Goal: Information Seeking & Learning: Learn about a topic

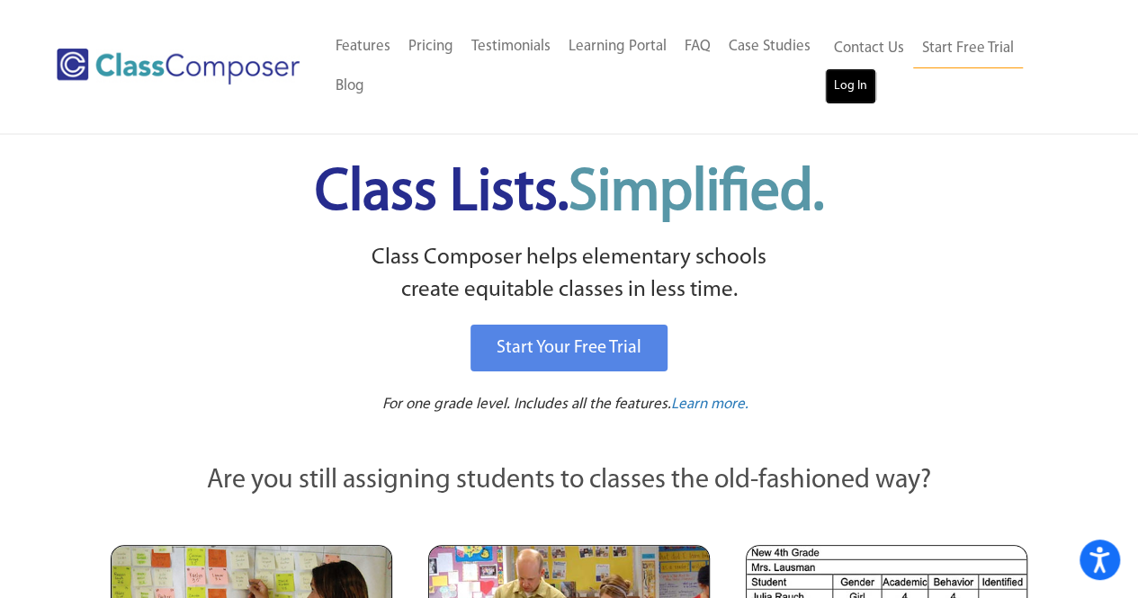
click at [858, 91] on link "Log In" at bounding box center [850, 86] width 51 height 36
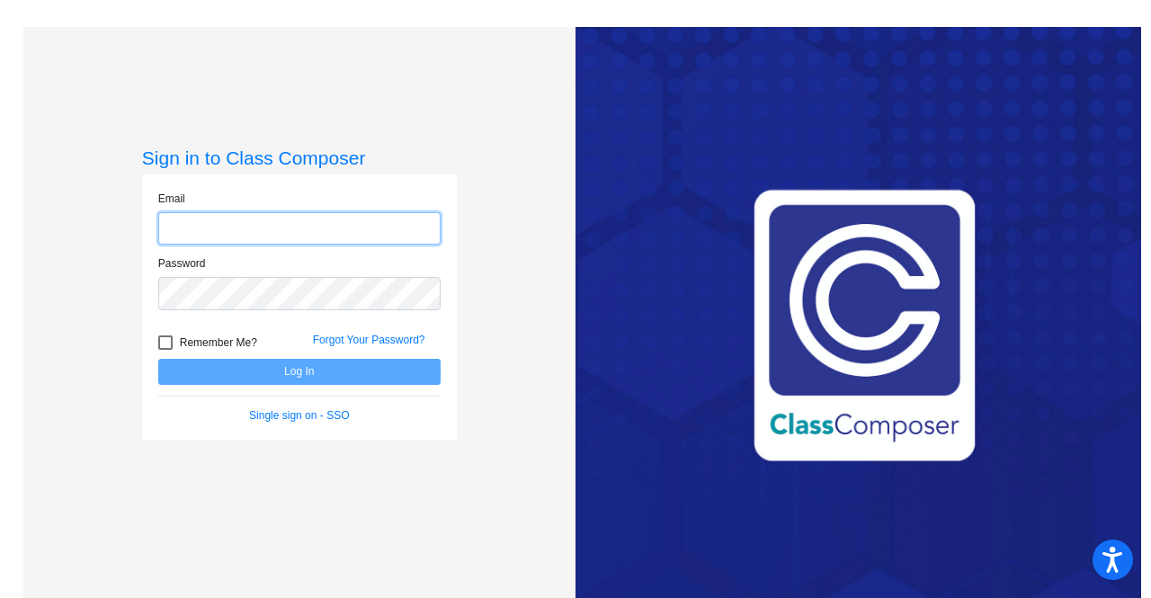
type input "[PERSON_NAME][EMAIL_ADDRESS][DOMAIN_NAME]"
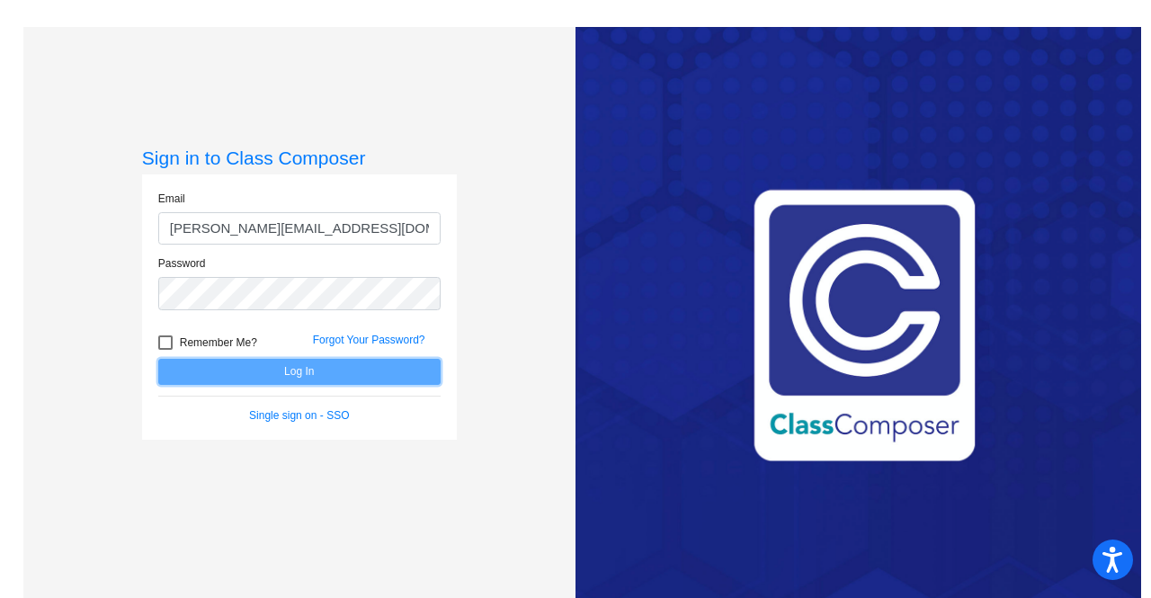
click at [344, 371] on button "Log In" at bounding box center [299, 372] width 282 height 26
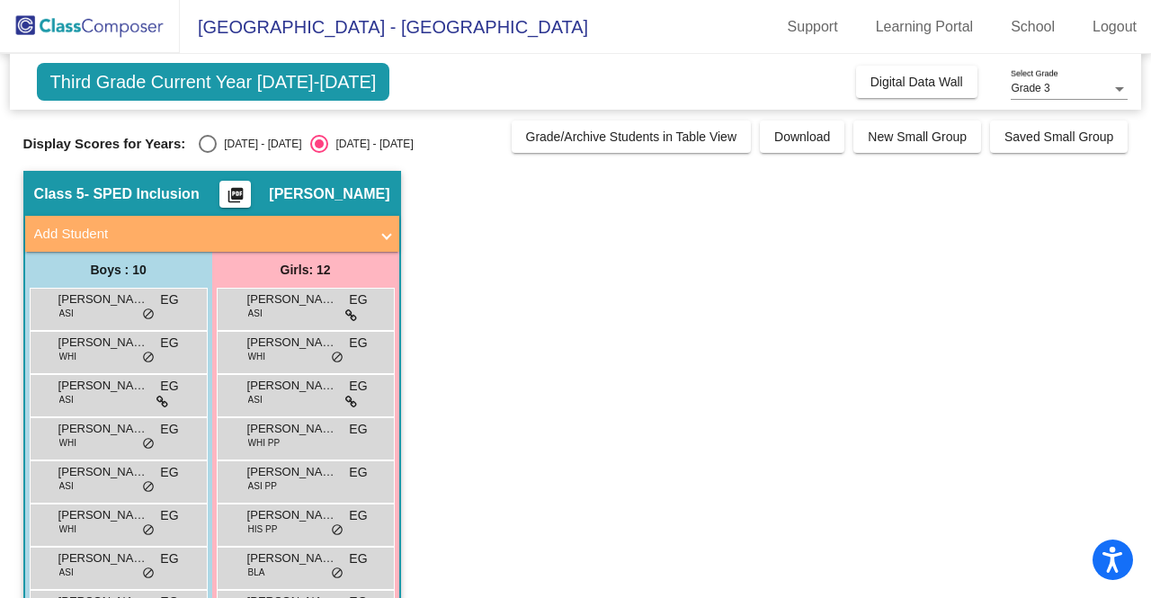
click at [203, 139] on div "Select an option" at bounding box center [208, 144] width 18 height 18
click at [207, 153] on input "[DATE] - [DATE]" at bounding box center [207, 153] width 1 height 1
radio input "true"
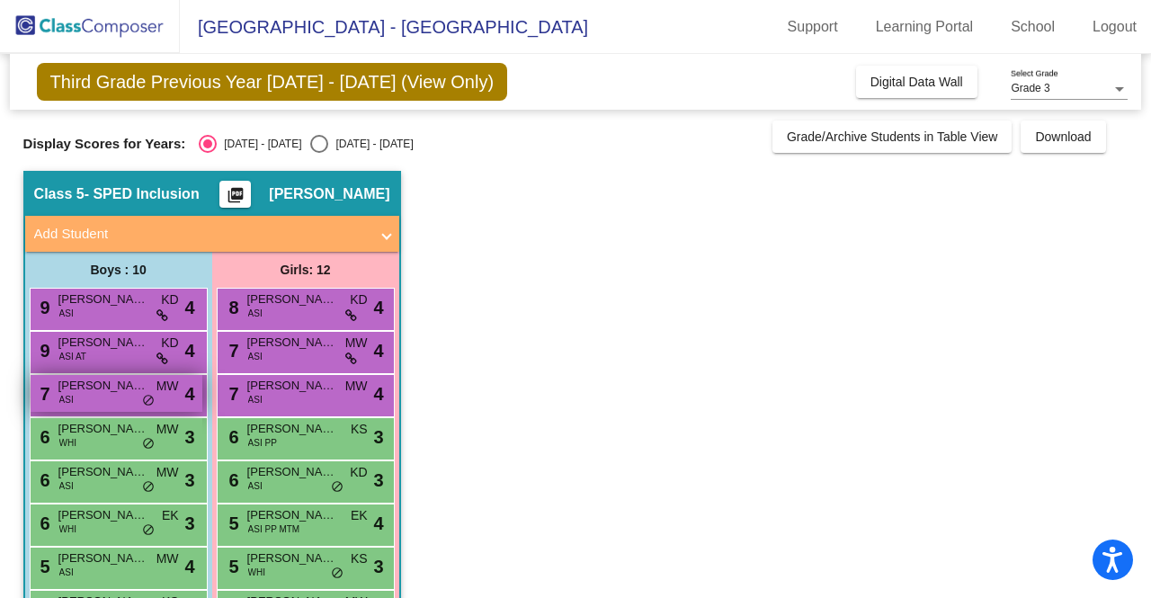
click at [118, 399] on div "7 [PERSON_NAME] ASI MW lock do_not_disturb_alt 4" at bounding box center [117, 393] width 172 height 37
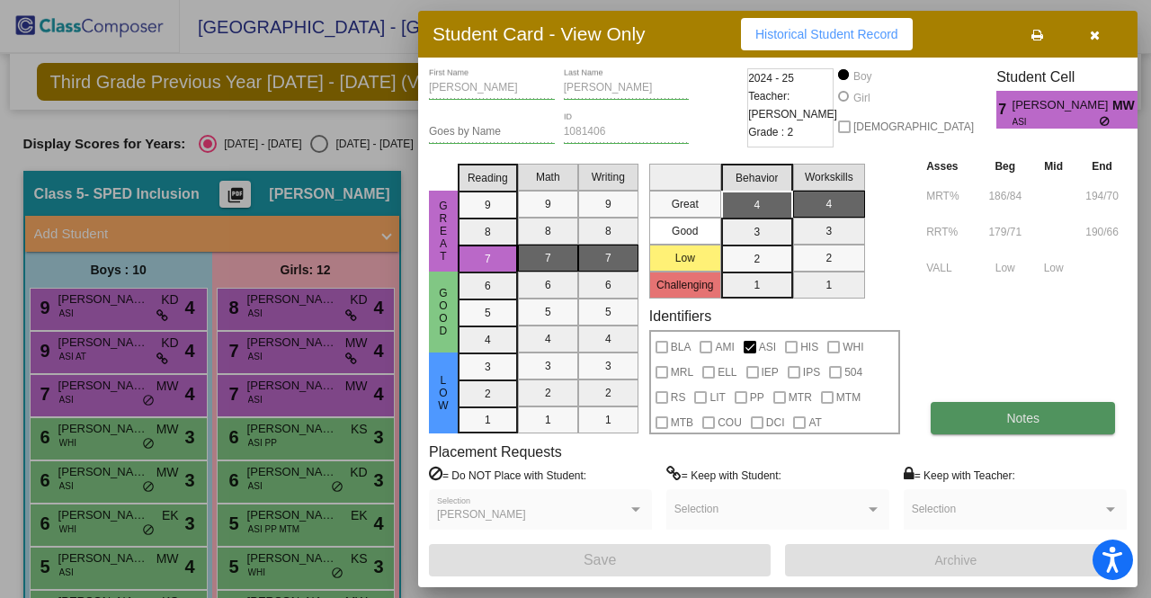
click at [995, 427] on button "Notes" at bounding box center [1023, 418] width 184 height 32
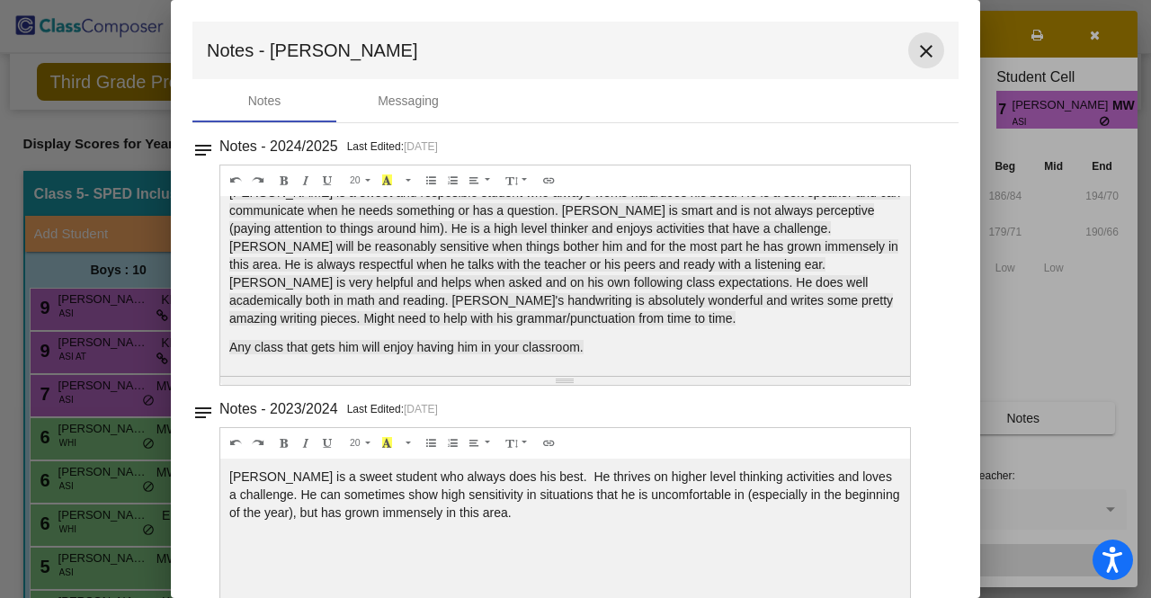
click at [921, 56] on mat-icon "close" at bounding box center [927, 51] width 22 height 22
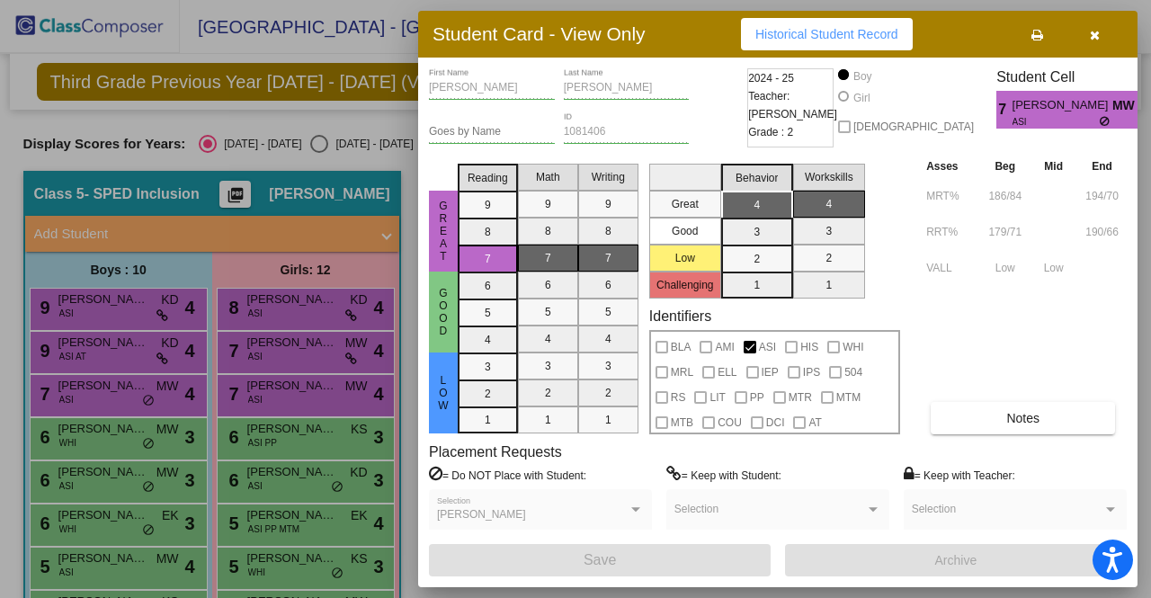
click at [103, 489] on div at bounding box center [575, 299] width 1151 height 598
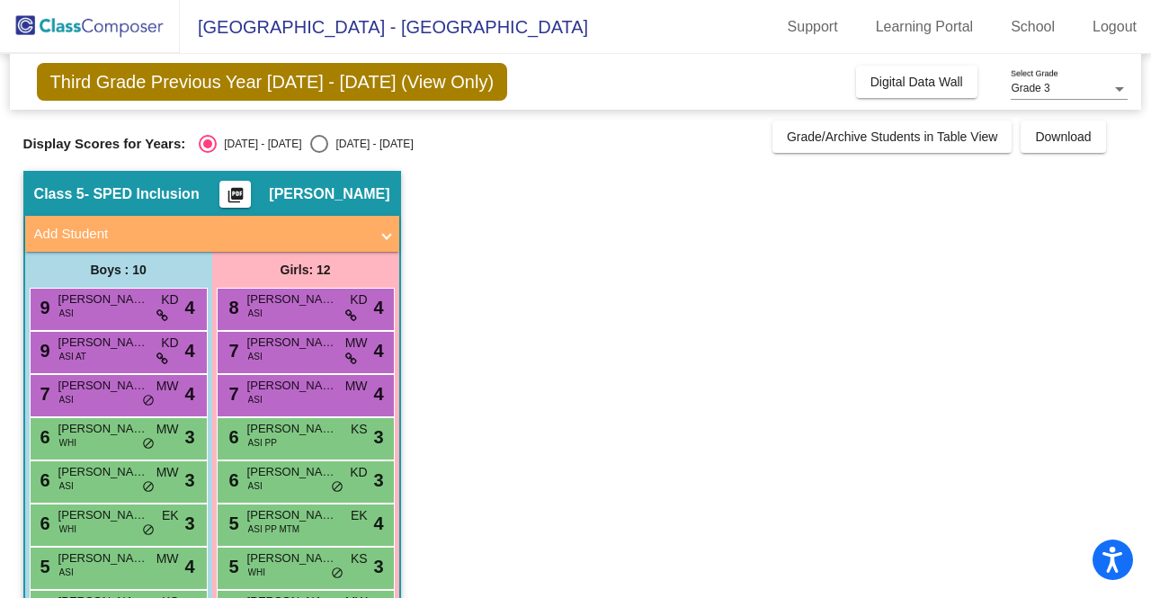
click at [103, 489] on div "6 [PERSON_NAME][DATE] ASI MW lock do_not_disturb_alt 3" at bounding box center [117, 479] width 172 height 37
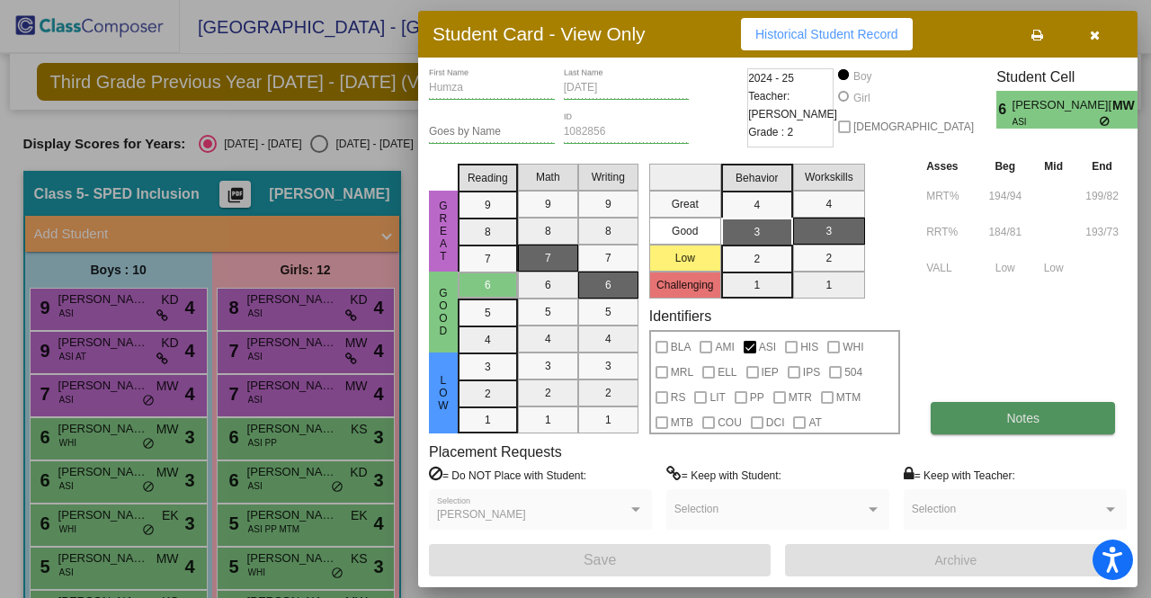
click at [1015, 425] on button "Notes" at bounding box center [1023, 418] width 184 height 32
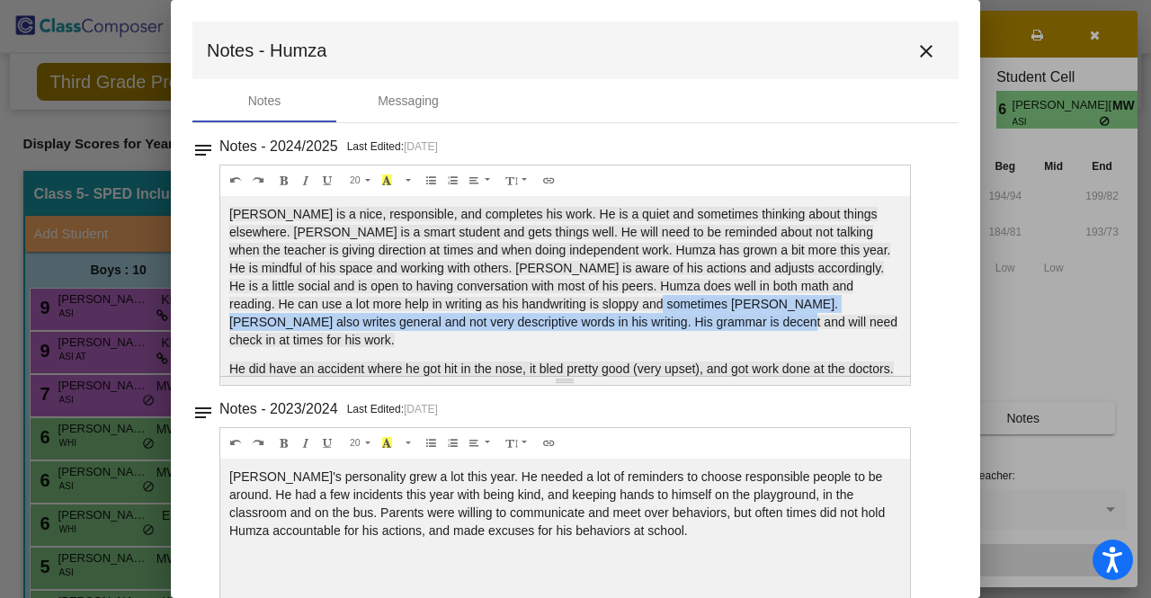
drag, startPoint x: 658, startPoint y: 305, endPoint x: 718, endPoint y: 323, distance: 62.0
click at [718, 323] on span "[PERSON_NAME] is a nice, responsible, and completes his work. He is a quiet and…" at bounding box center [563, 277] width 668 height 140
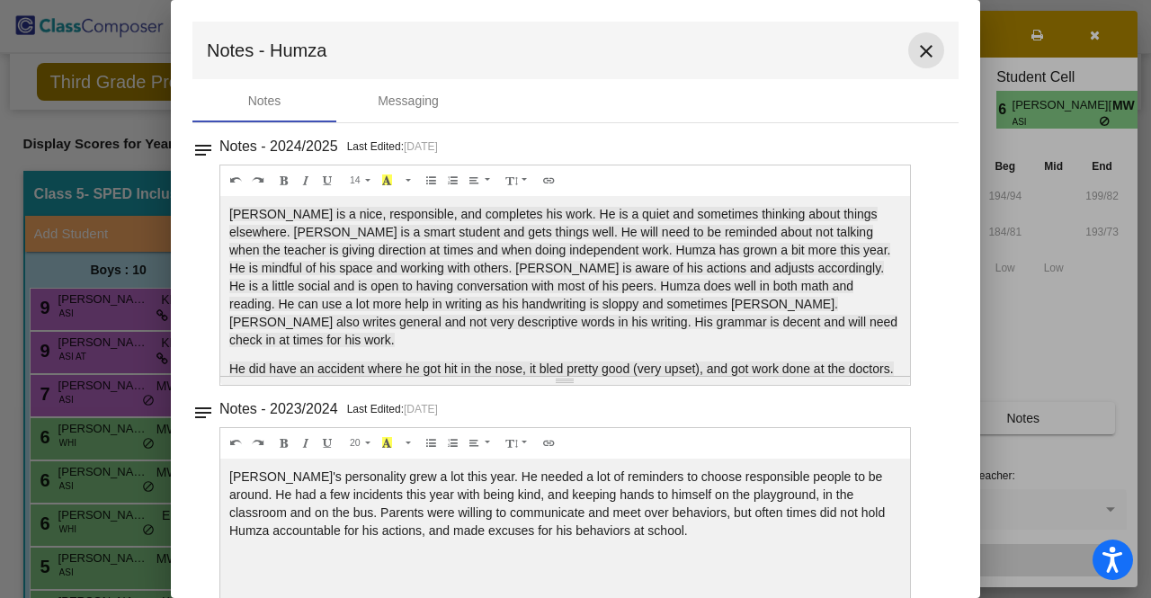
click at [923, 47] on mat-icon "close" at bounding box center [927, 51] width 22 height 22
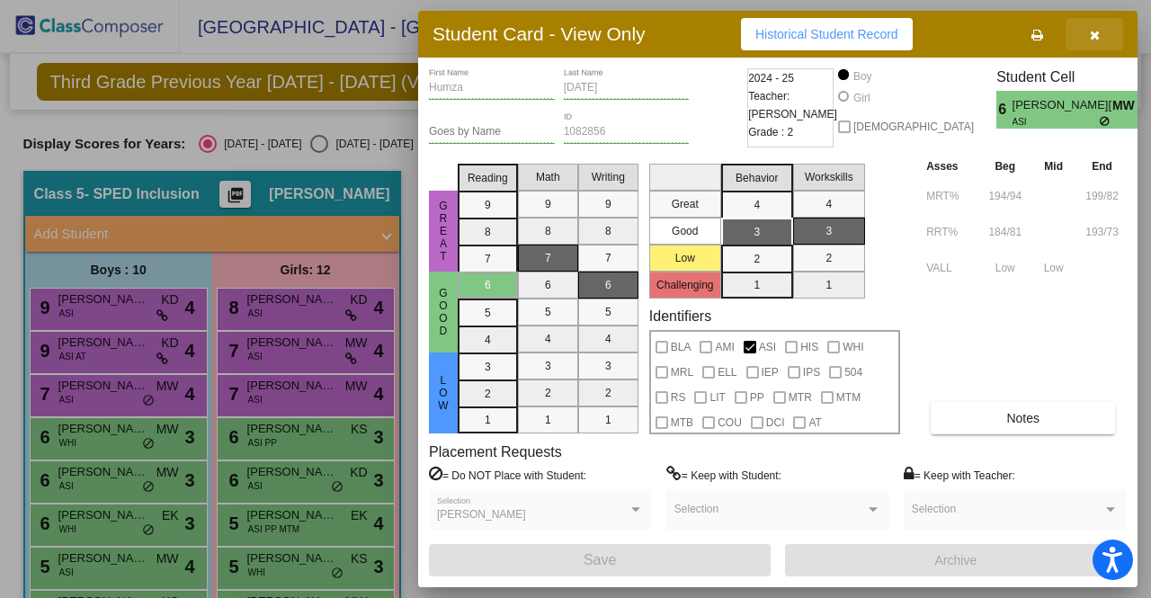
click at [1086, 23] on button "button" at bounding box center [1095, 34] width 58 height 32
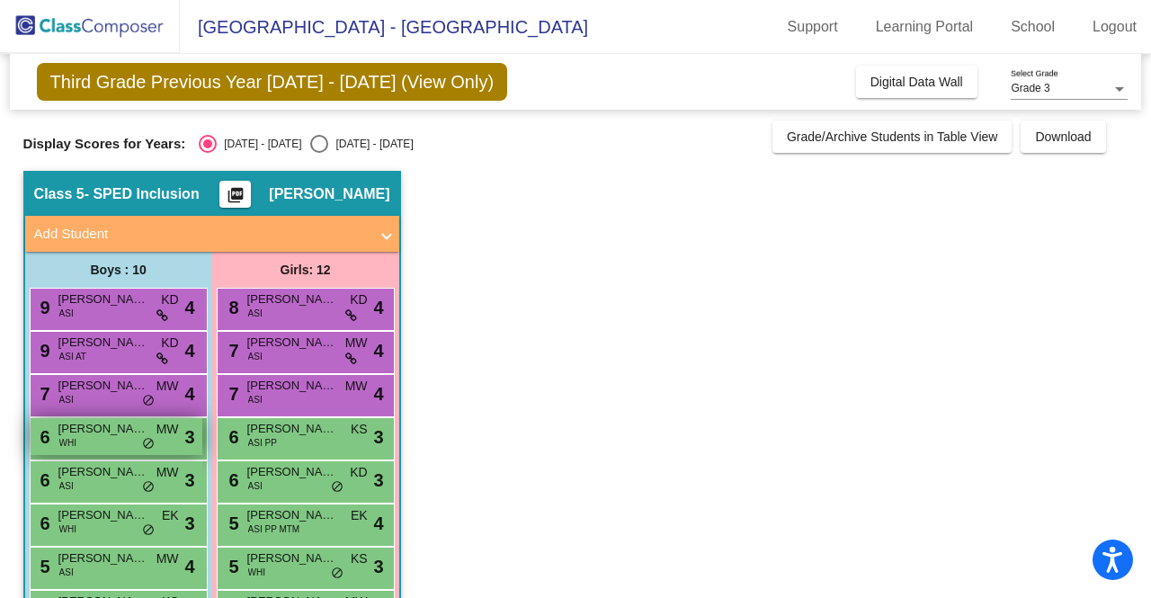
click at [81, 420] on span "[PERSON_NAME]" at bounding box center [103, 429] width 90 height 18
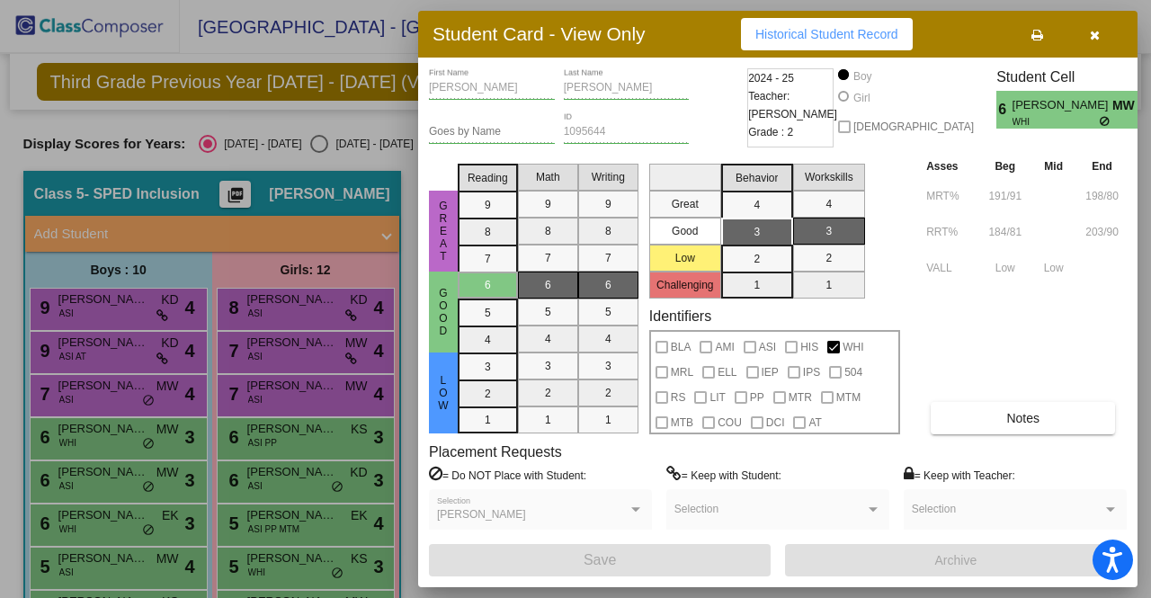
click at [1033, 398] on div "Asses Beg Mid End MRT% 191/91 198/80 RRT% 184/81 203/90 VALL Low Low Notes" at bounding box center [1024, 296] width 205 height 278
click at [1036, 424] on span "Notes" at bounding box center [1022, 418] width 33 height 14
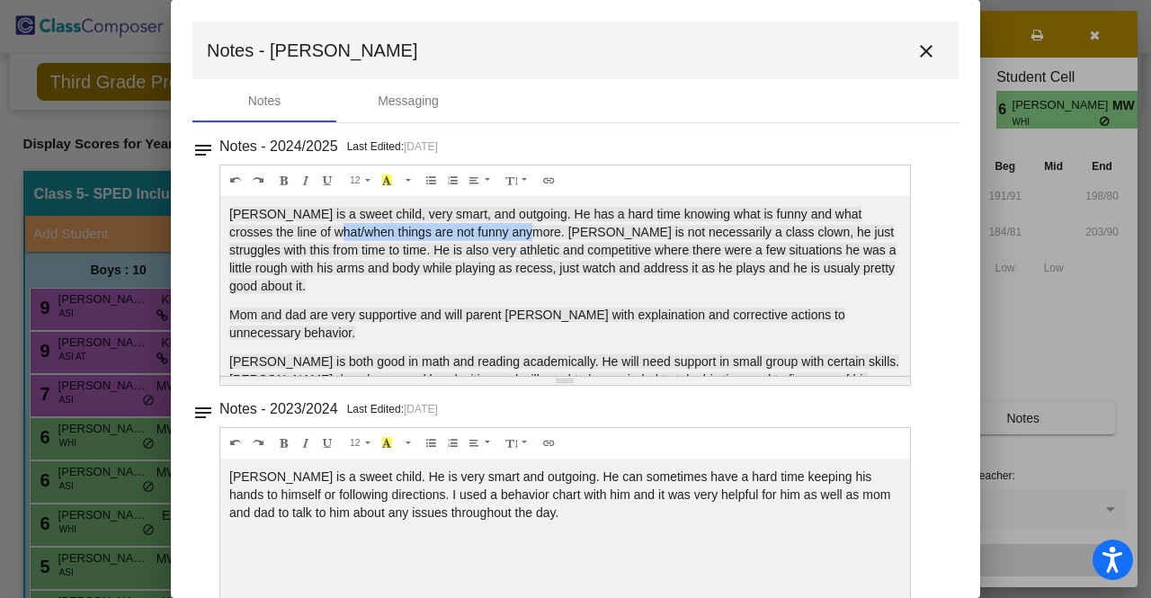
drag, startPoint x: 315, startPoint y: 222, endPoint x: 500, endPoint y: 237, distance: 185.9
click at [500, 237] on p "[PERSON_NAME] is a sweet child, very smart, and outgoing. He has a hard time kn…" at bounding box center [565, 250] width 672 height 90
click at [500, 237] on span "[PERSON_NAME] is a sweet child, very smart, and outgoing. He has a hard time kn…" at bounding box center [562, 250] width 667 height 86
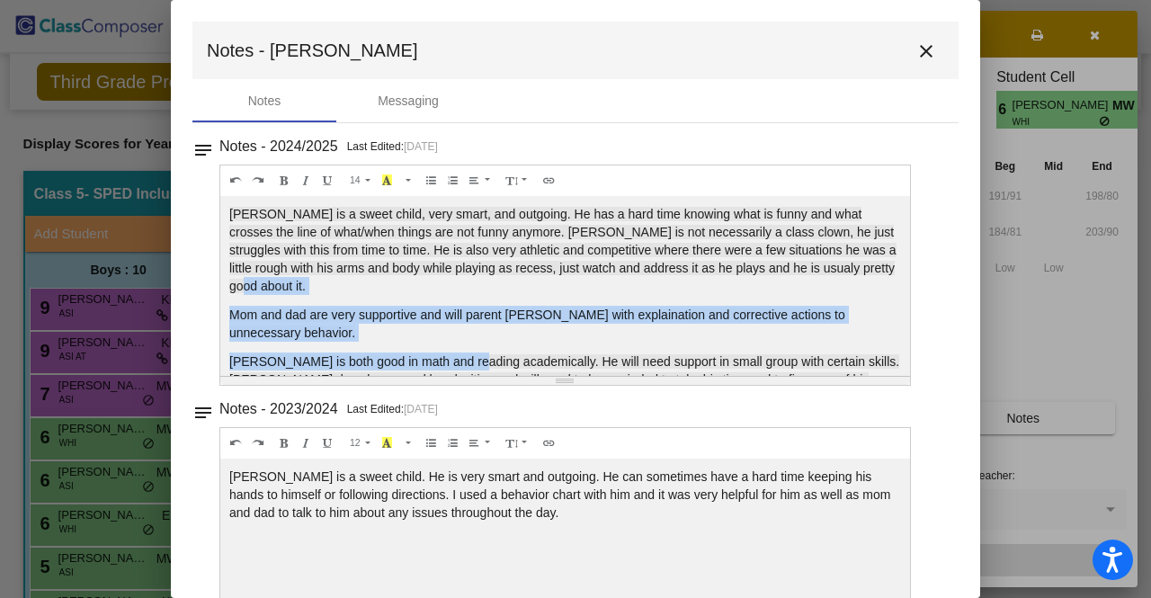
drag, startPoint x: 463, startPoint y: 343, endPoint x: 470, endPoint y: 278, distance: 65.1
click at [470, 278] on div "[PERSON_NAME] is a sweet child, very smart, and outgoing. He has a hard time kn…" at bounding box center [565, 286] width 690 height 180
click at [470, 278] on p "[PERSON_NAME] is a sweet child, very smart, and outgoing. He has a hard time kn…" at bounding box center [565, 250] width 672 height 90
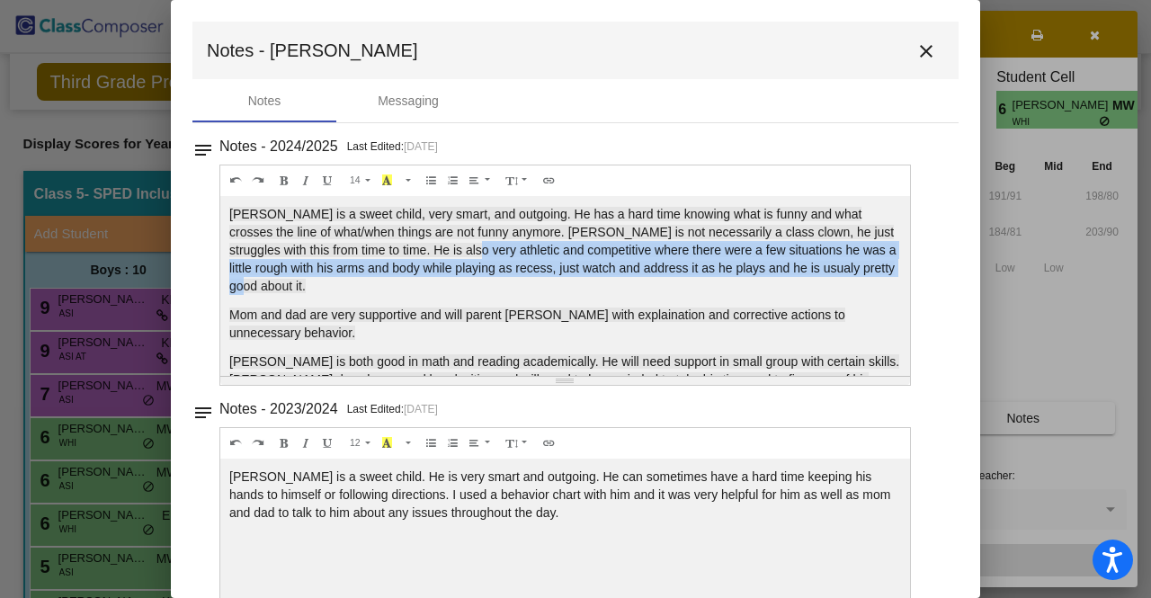
drag, startPoint x: 440, startPoint y: 251, endPoint x: 443, endPoint y: 281, distance: 29.9
click at [443, 281] on p "[PERSON_NAME] is a sweet child, very smart, and outgoing. He has a hard time kn…" at bounding box center [565, 250] width 672 height 90
drag, startPoint x: 535, startPoint y: 261, endPoint x: 546, endPoint y: 282, distance: 24.1
click at [546, 282] on p "[PERSON_NAME] is a sweet child, very smart, and outgoing. He has a hard time kn…" at bounding box center [565, 250] width 672 height 90
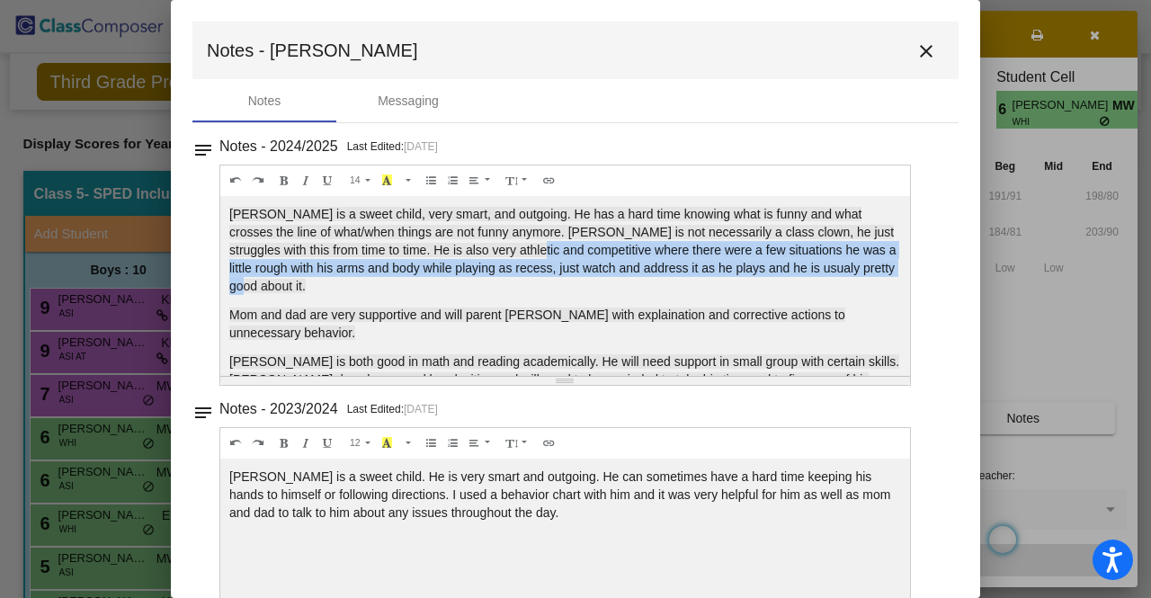
click at [546, 282] on p "[PERSON_NAME] is a sweet child, very smart, and outgoing. He has a hard time kn…" at bounding box center [565, 250] width 672 height 90
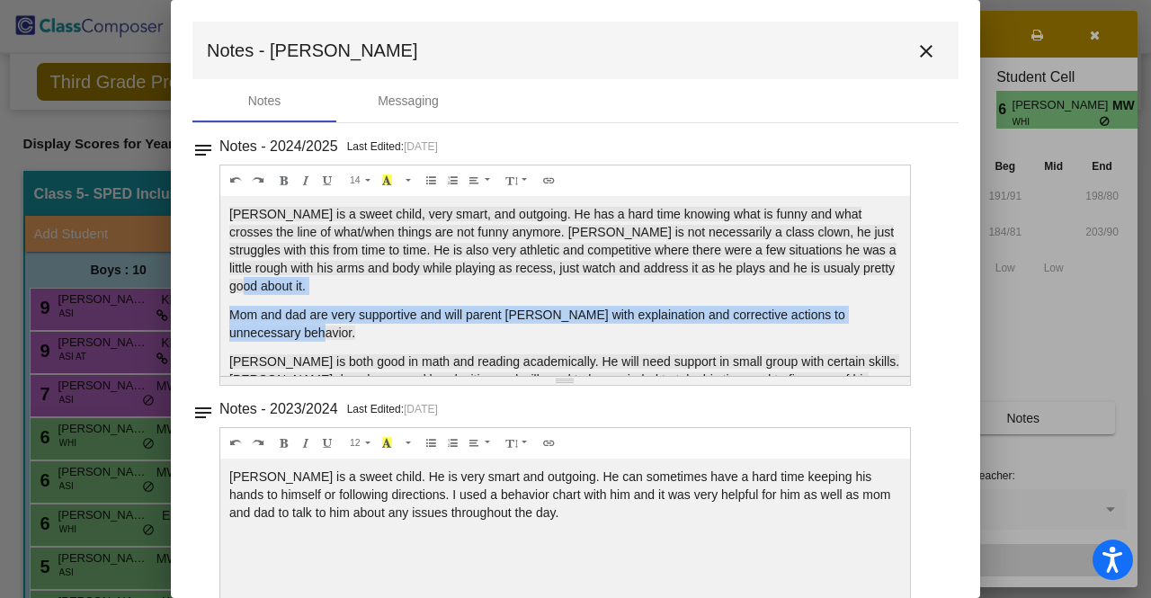
drag, startPoint x: 605, startPoint y: 332, endPoint x: 599, endPoint y: 282, distance: 50.8
click at [599, 282] on div "[PERSON_NAME] is a sweet child, very smart, and outgoing. He has a hard time kn…" at bounding box center [565, 286] width 690 height 180
click at [599, 282] on p "[PERSON_NAME] is a sweet child, very smart, and outgoing. He has a hard time kn…" at bounding box center [565, 250] width 672 height 90
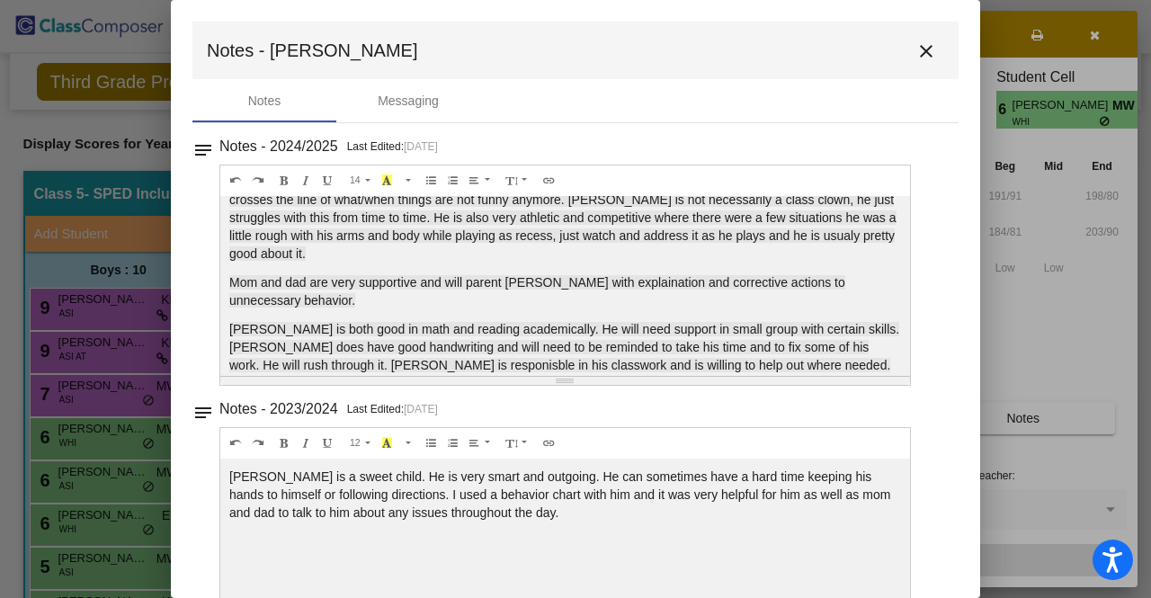
scroll to position [50, 0]
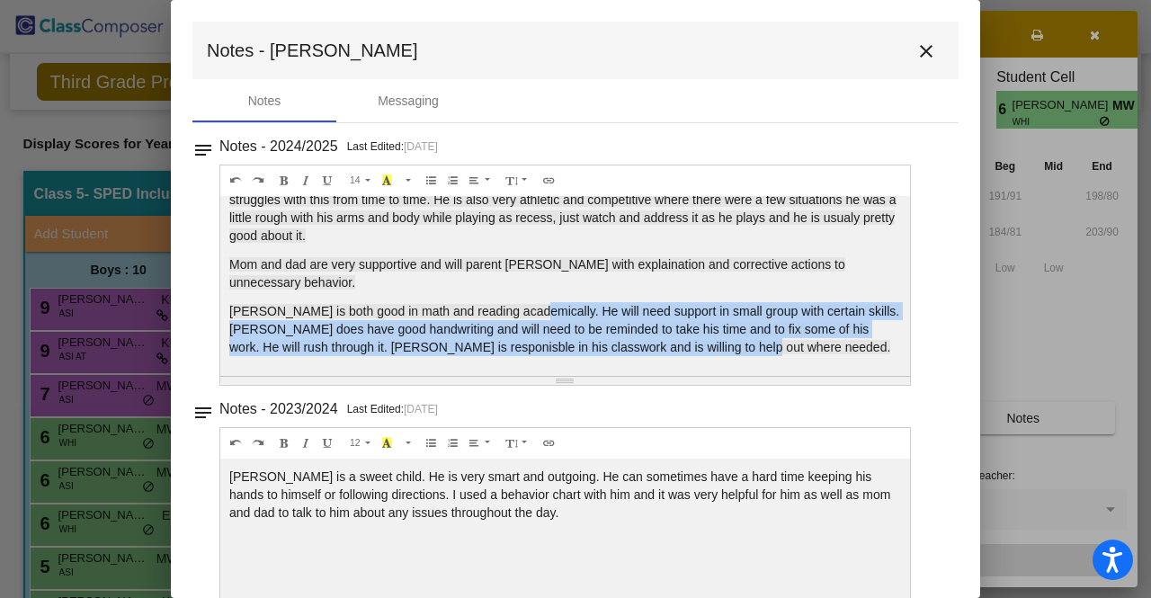
drag, startPoint x: 556, startPoint y: 318, endPoint x: 800, endPoint y: 343, distance: 245.0
click at [800, 343] on p "[PERSON_NAME] is both good in math and reading academically. He will need suppo…" at bounding box center [565, 329] width 672 height 54
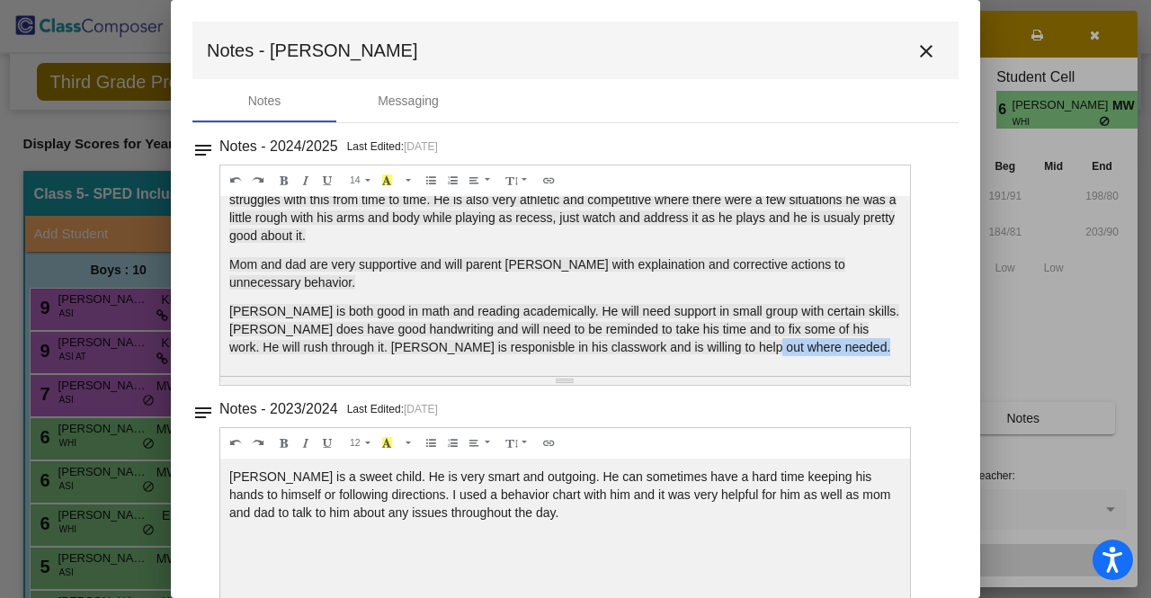
click at [800, 343] on p "[PERSON_NAME] is both good in math and reading academically. He will need suppo…" at bounding box center [565, 329] width 672 height 54
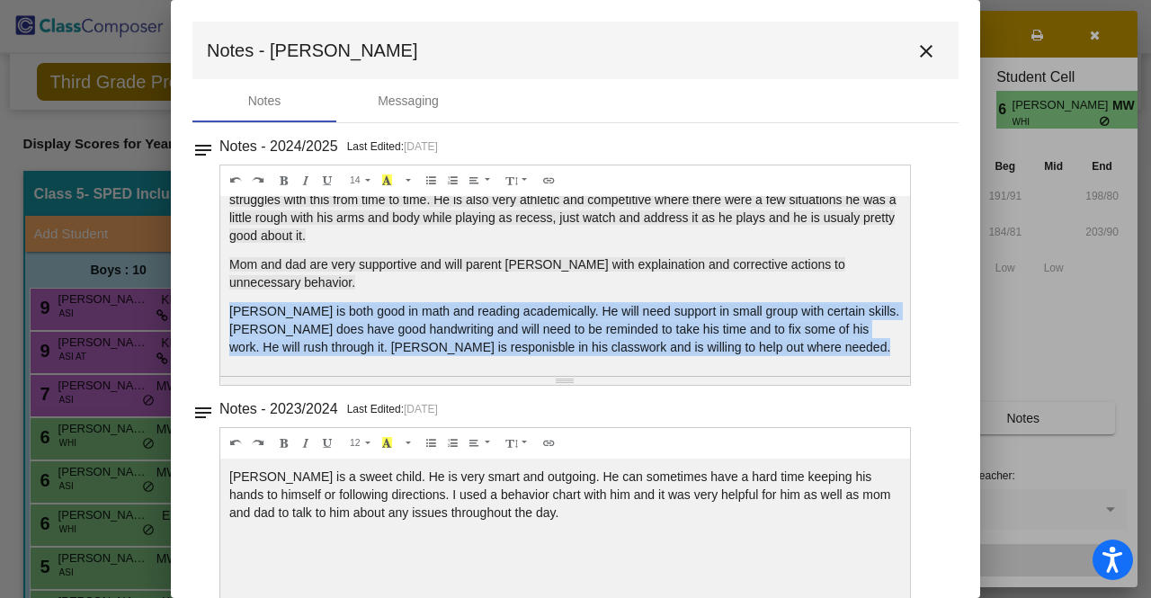
click at [800, 343] on p "[PERSON_NAME] is both good in math and reading academically. He will need suppo…" at bounding box center [565, 329] width 672 height 54
drag, startPoint x: 650, startPoint y: 362, endPoint x: 624, endPoint y: 272, distance: 93.6
click at [625, 273] on div "[PERSON_NAME] is a sweet child, very smart, and outgoing. He has a hard time kn…" at bounding box center [565, 286] width 690 height 180
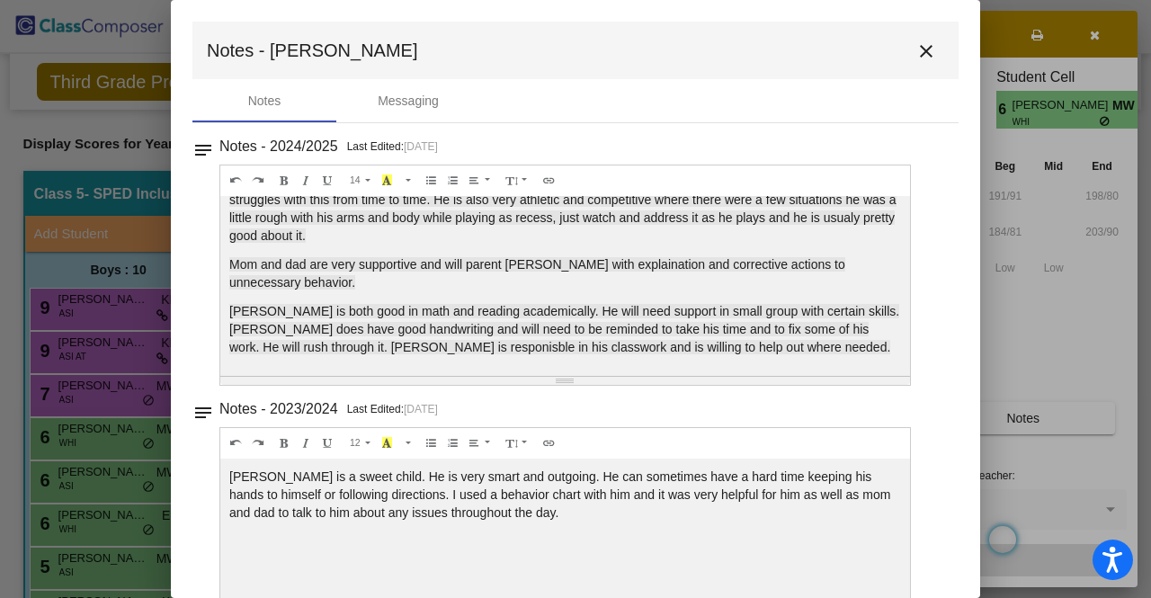
click at [624, 271] on p "Mom and dad are very supportive and will parent [PERSON_NAME] with explaination…" at bounding box center [565, 273] width 672 height 36
click at [586, 261] on span "Mom and dad are very supportive and will parent [PERSON_NAME] with explaination…" at bounding box center [537, 273] width 616 height 32
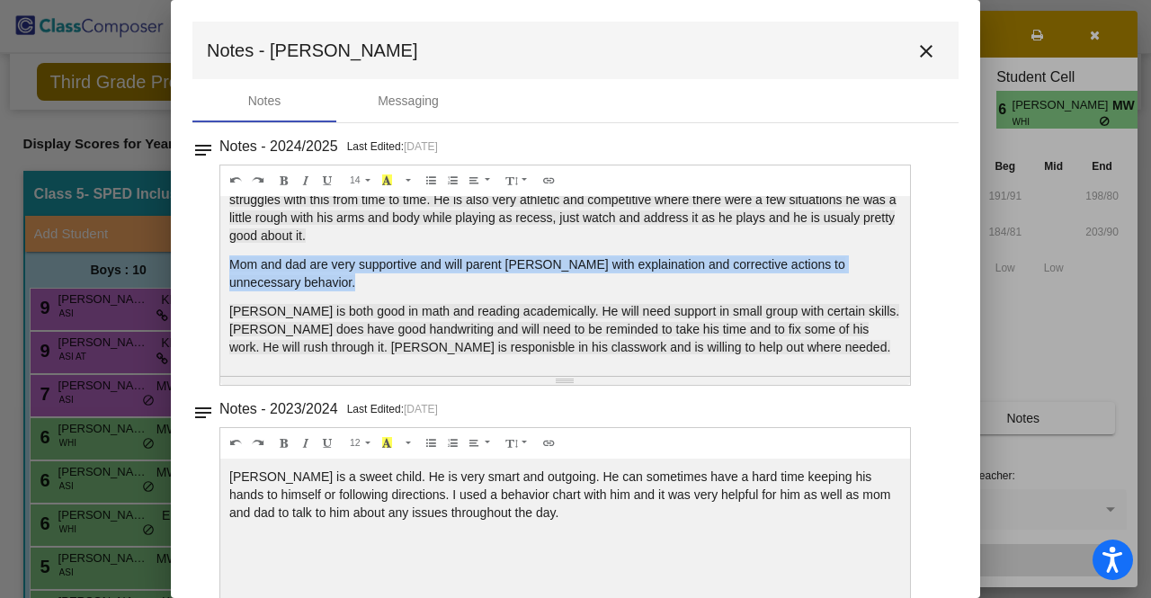
click at [586, 261] on span "Mom and dad are very supportive and will parent [PERSON_NAME] with explaination…" at bounding box center [537, 273] width 616 height 32
click at [918, 48] on mat-icon "close" at bounding box center [927, 51] width 22 height 22
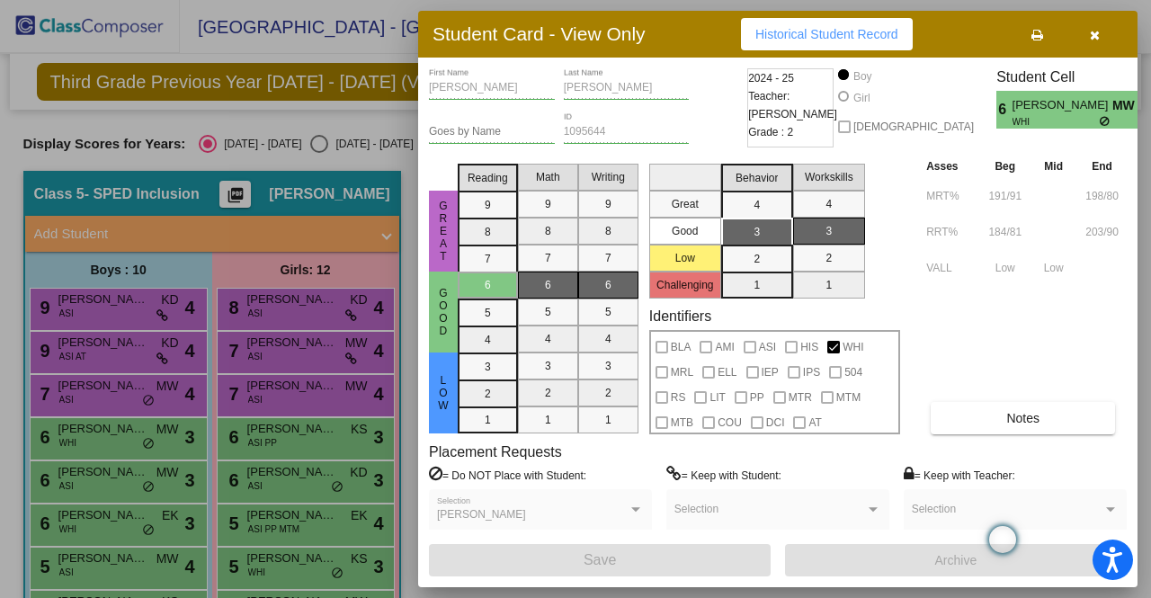
click at [112, 533] on div at bounding box center [575, 299] width 1151 height 598
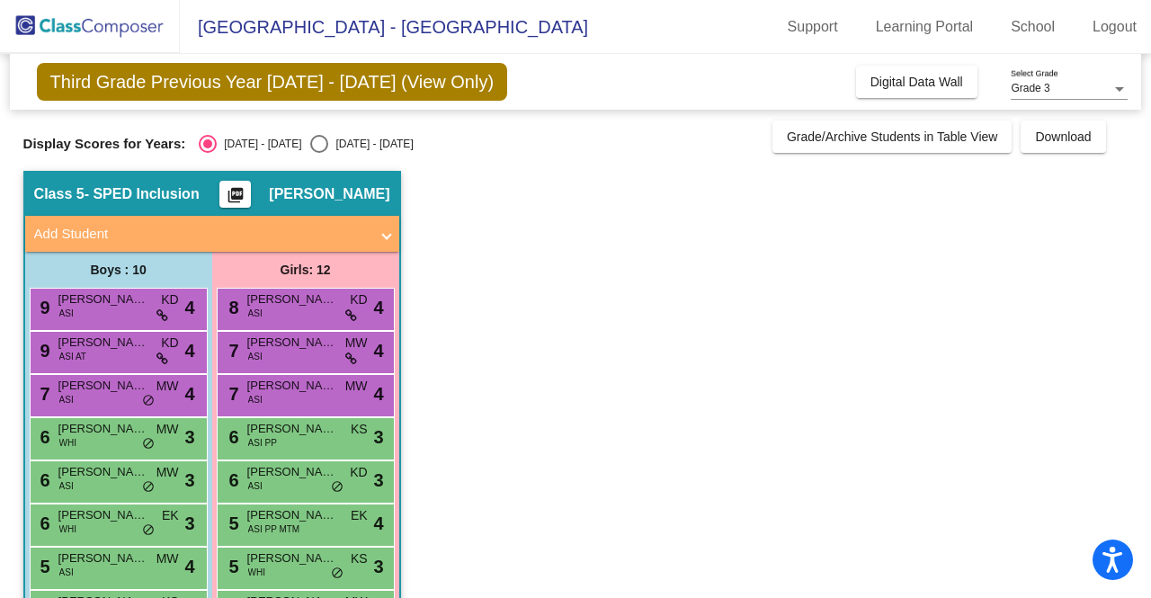
click at [112, 533] on div "6 [PERSON_NAME] WHI EK lock do_not_disturb_alt 3" at bounding box center [117, 523] width 172 height 37
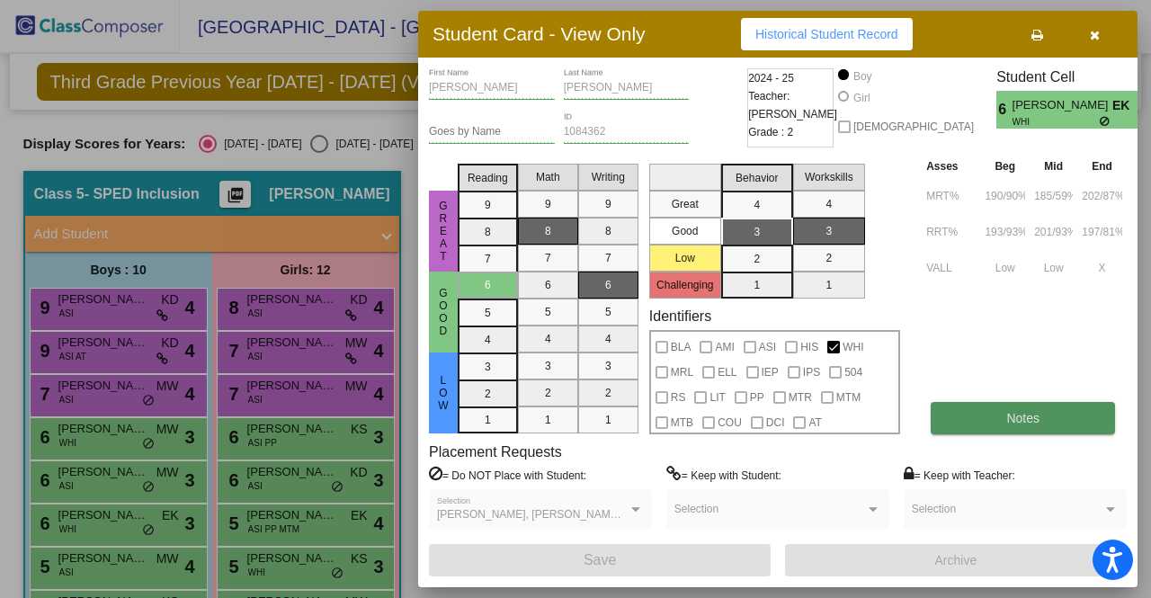
click at [1052, 422] on button "Notes" at bounding box center [1023, 418] width 184 height 32
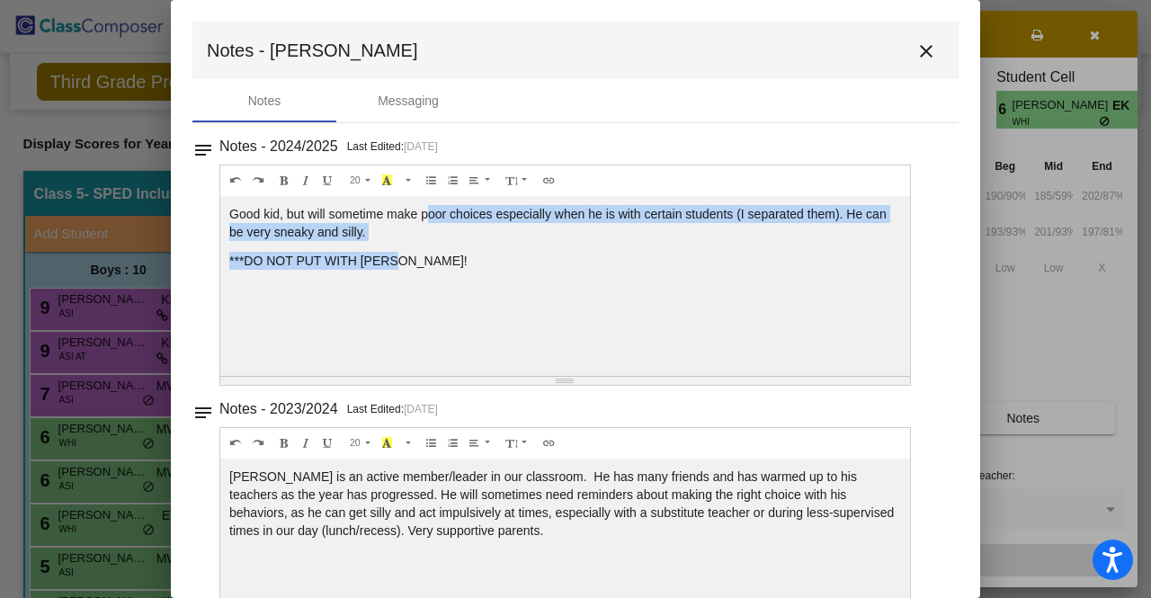
drag, startPoint x: 429, startPoint y: 212, endPoint x: 441, endPoint y: 264, distance: 52.6
click at [441, 264] on div "Good kid, but will sometime make poor choices especially when he is with certai…" at bounding box center [565, 286] width 690 height 180
click at [441, 264] on p "***DO NOT PUT WITH [PERSON_NAME]!" at bounding box center [565, 261] width 672 height 18
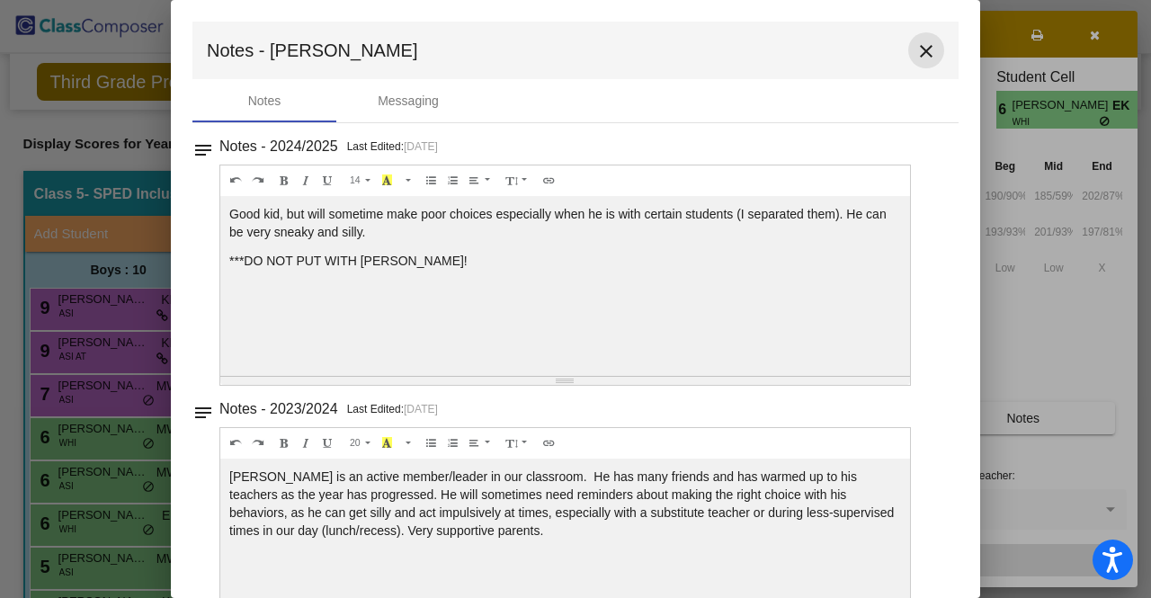
click at [916, 55] on mat-icon "close" at bounding box center [927, 51] width 22 height 22
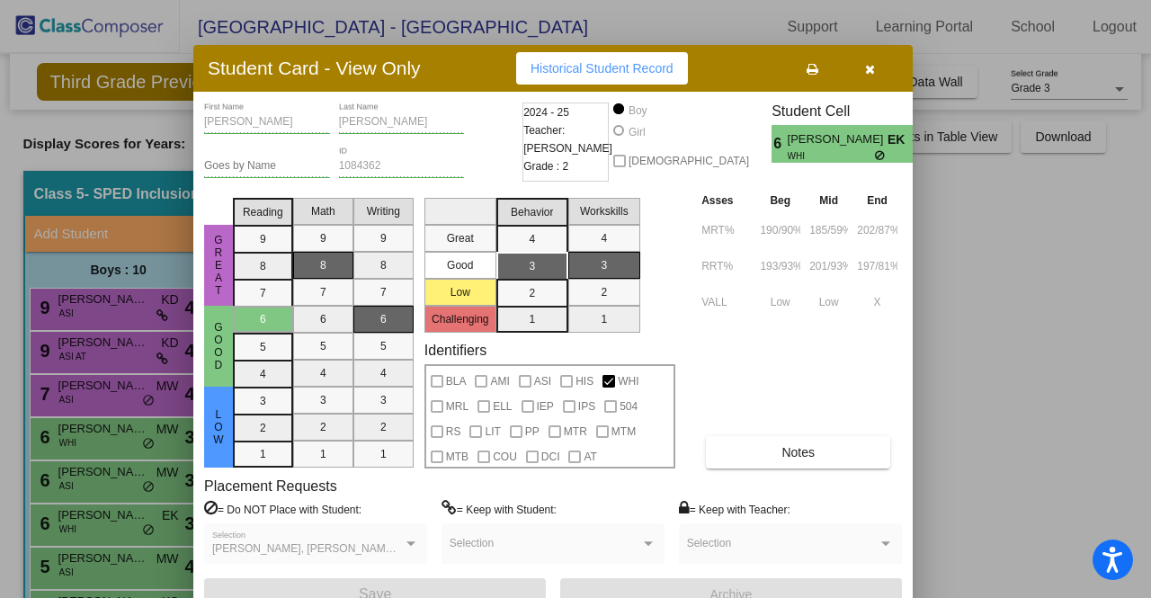
drag, startPoint x: 1106, startPoint y: 44, endPoint x: 881, endPoint y: 78, distance: 227.4
click at [881, 78] on button "button" at bounding box center [870, 68] width 58 height 32
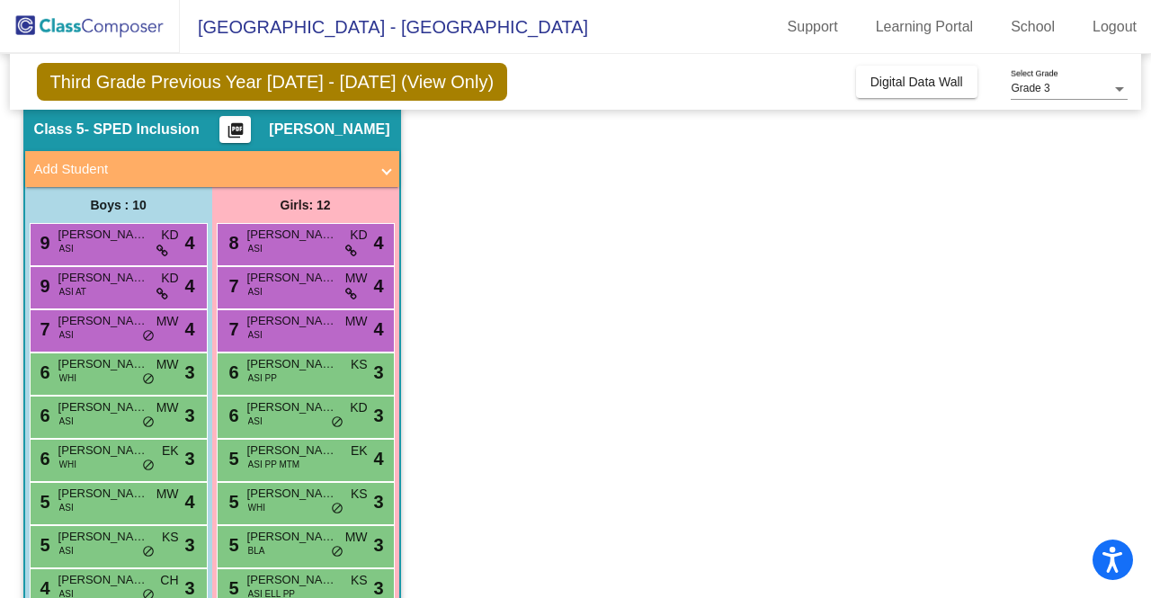
scroll to position [180, 0]
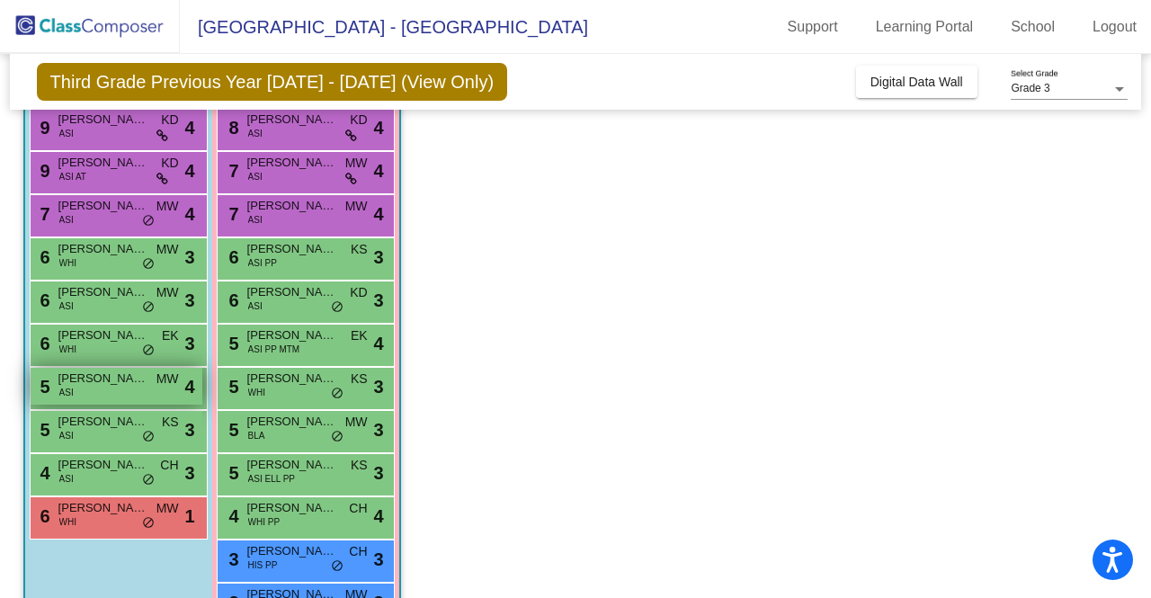
click at [121, 377] on span "[PERSON_NAME]" at bounding box center [103, 379] width 90 height 18
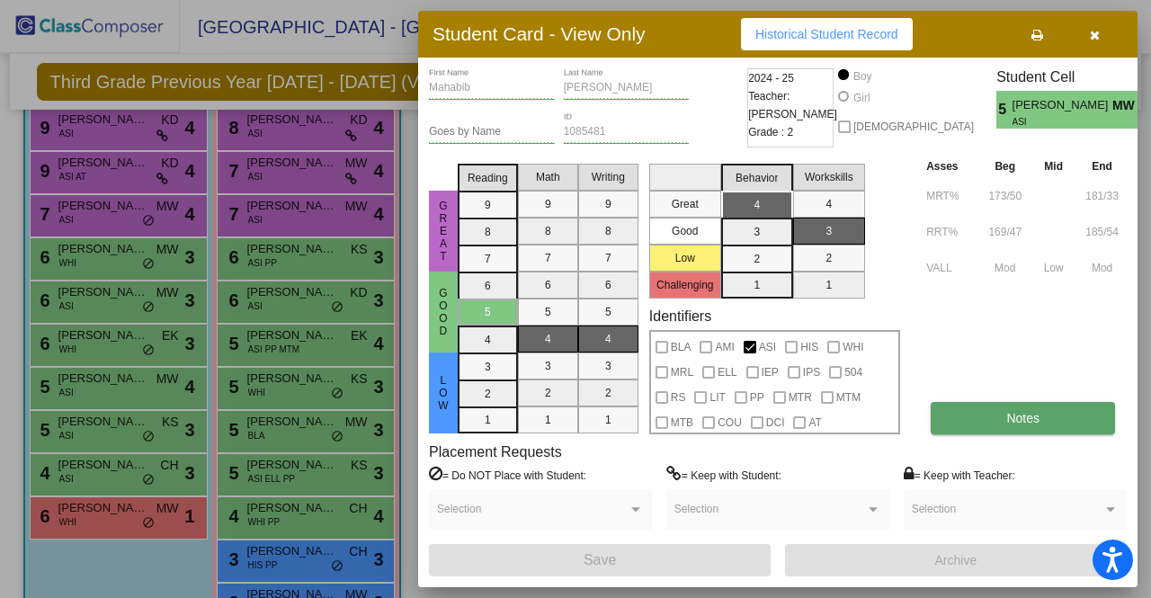
click at [1045, 409] on button "Notes" at bounding box center [1023, 418] width 184 height 32
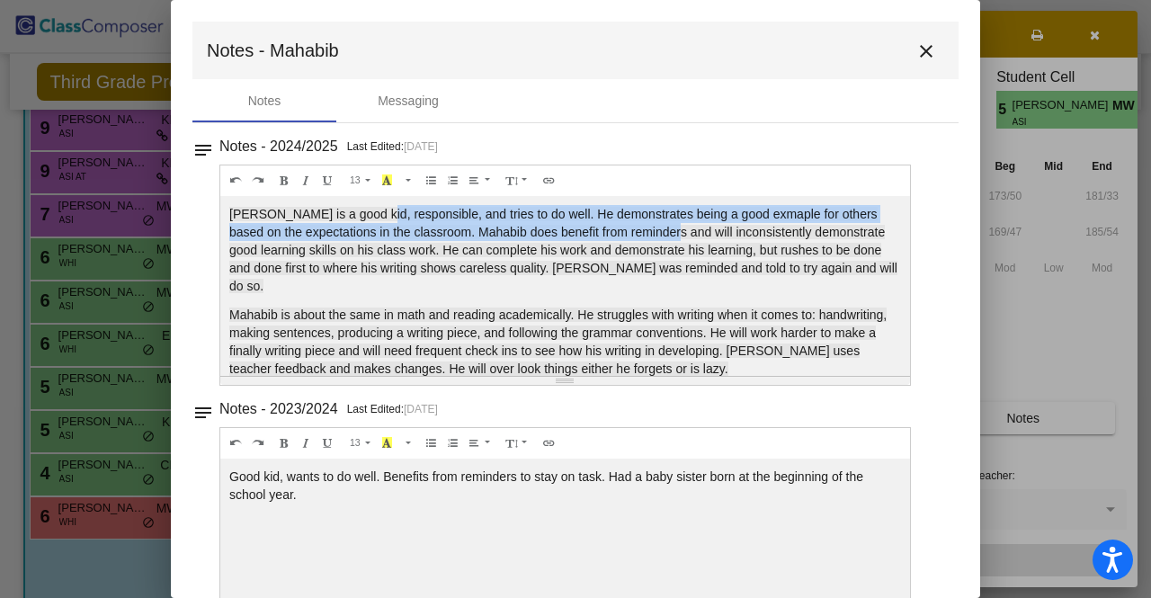
drag, startPoint x: 372, startPoint y: 205, endPoint x: 624, endPoint y: 232, distance: 253.3
click at [624, 232] on p "[PERSON_NAME] is a good kid, responsible, and tries to do well. He demonstrates…" at bounding box center [565, 250] width 672 height 90
click at [624, 232] on span "enefit from reminders and will inconsistently demonstrate good learning skills …" at bounding box center [563, 259] width 668 height 68
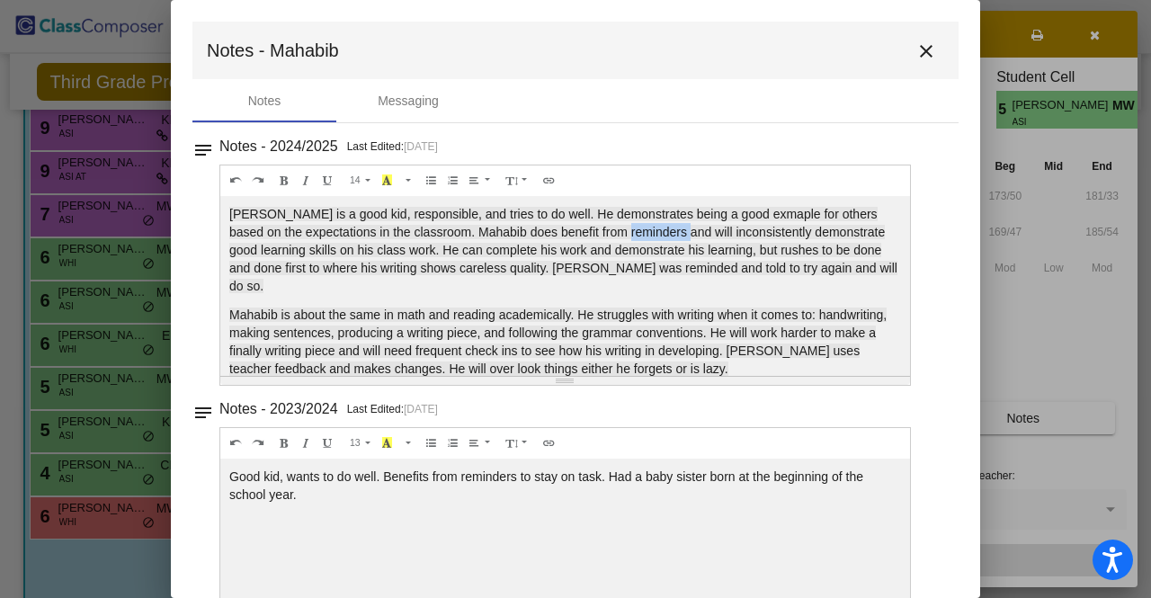
click at [624, 232] on span "enefit from reminders and will inconsistently demonstrate good learning skills …" at bounding box center [563, 259] width 668 height 68
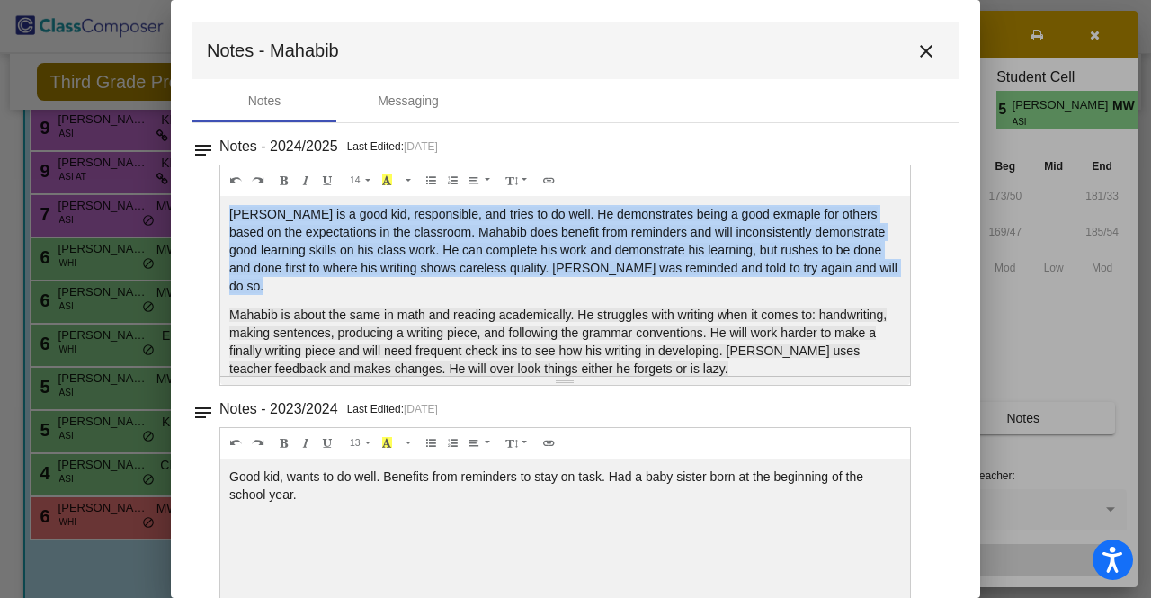
click at [624, 232] on span "enefit from reminders and will inconsistently demonstrate good learning skills …" at bounding box center [563, 259] width 668 height 68
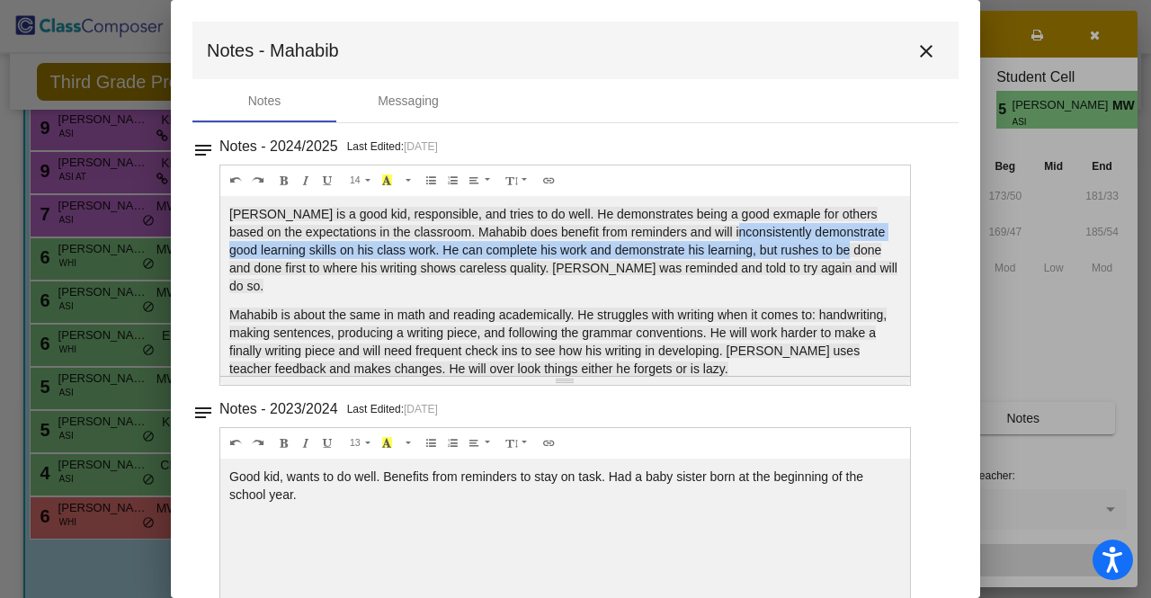
drag, startPoint x: 686, startPoint y: 226, endPoint x: 817, endPoint y: 257, distance: 134.2
click at [817, 257] on p "[PERSON_NAME] is a good kid, responsible, and tries to do well. He demonstrates…" at bounding box center [565, 250] width 672 height 90
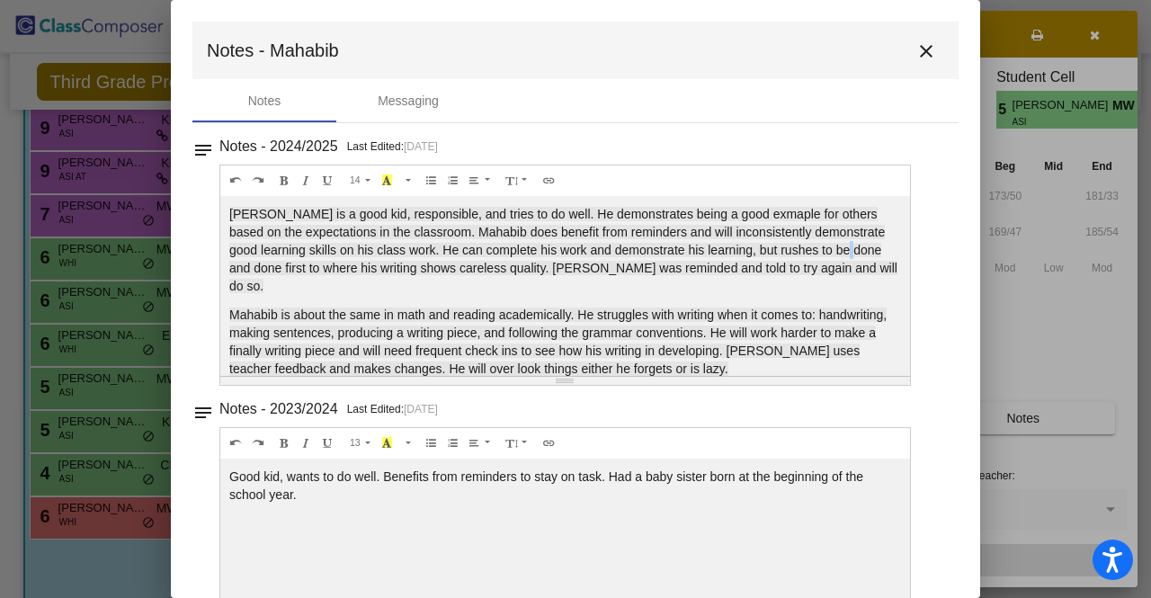
click at [817, 257] on p "[PERSON_NAME] is a good kid, responsible, and tries to do well. He demonstrates…" at bounding box center [565, 250] width 672 height 90
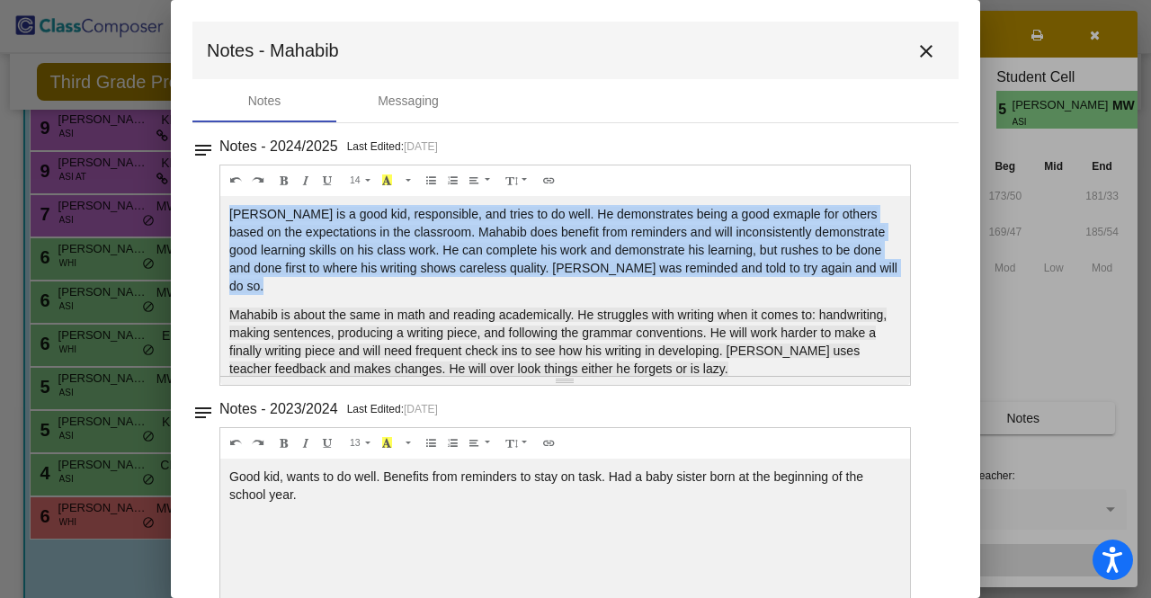
click at [817, 257] on p "[PERSON_NAME] is a good kid, responsible, and tries to do well. He demonstrates…" at bounding box center [565, 250] width 672 height 90
click at [808, 269] on span "enefit from reminders and will inconsistently demonstrate good learning skills …" at bounding box center [563, 259] width 668 height 68
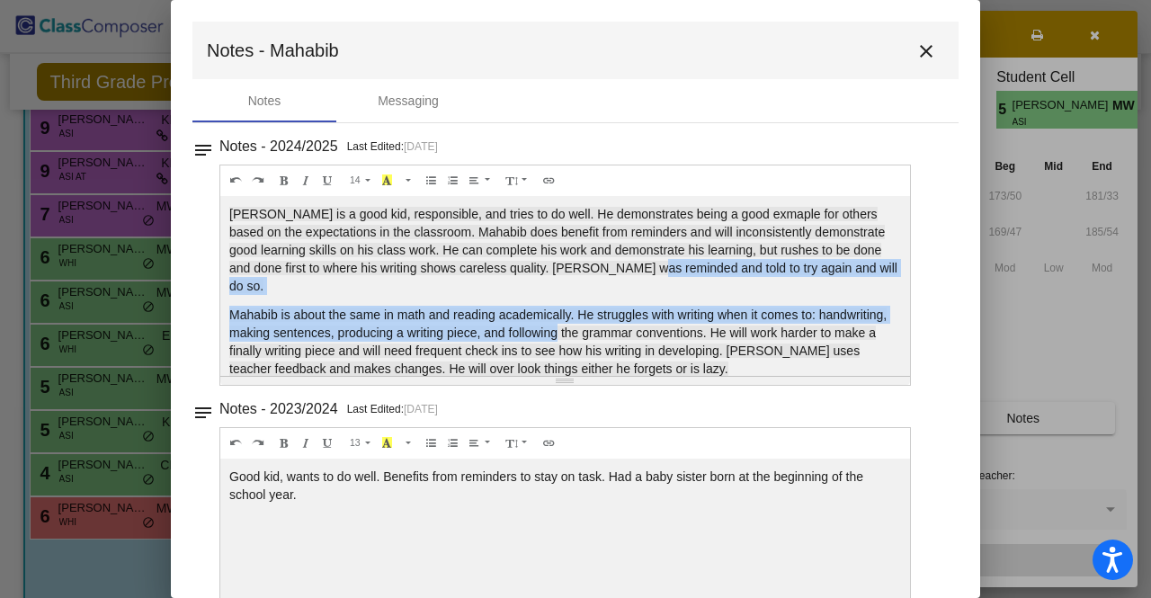
drag, startPoint x: 624, startPoint y: 271, endPoint x: 626, endPoint y: 317, distance: 45.9
click at [626, 317] on div "[PERSON_NAME] is a good kid, responsible, and tries to do well. He demonstrates…" at bounding box center [565, 286] width 690 height 180
click at [626, 317] on span "Mahabib is about the same in math and reading academically. He struggles with w…" at bounding box center [557, 342] width 657 height 68
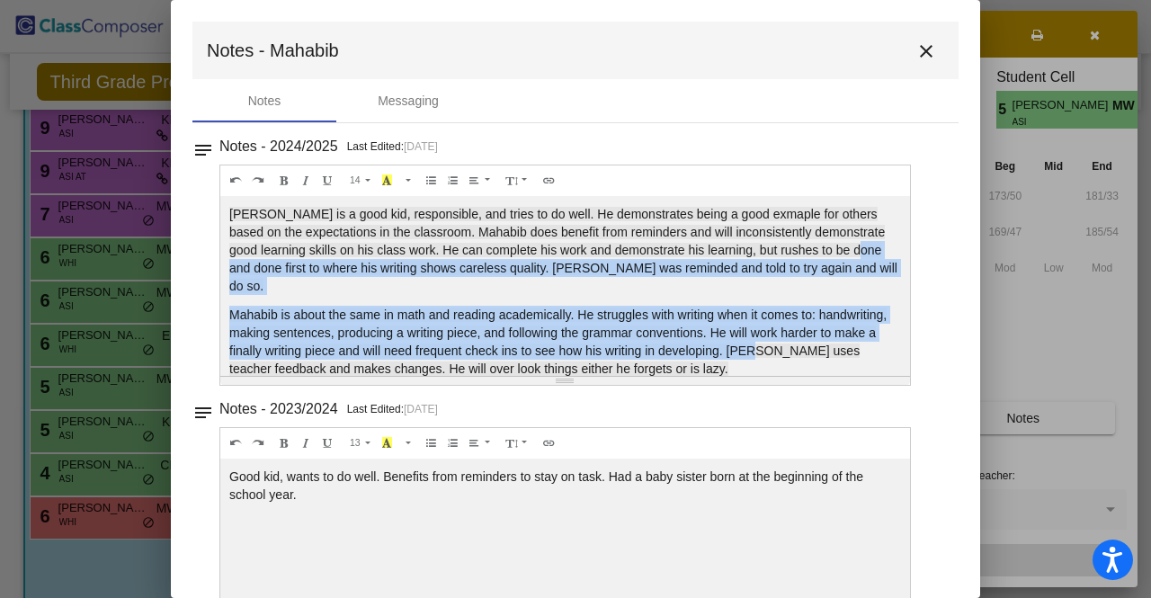
drag, startPoint x: 858, startPoint y: 325, endPoint x: 832, endPoint y: 253, distance: 76.5
click at [832, 253] on div "[PERSON_NAME] is a good kid, responsible, and tries to do well. He demonstrates…" at bounding box center [565, 286] width 690 height 180
click at [832, 253] on span "enefit from reminders and will inconsistently demonstrate good learning skills …" at bounding box center [563, 259] width 668 height 68
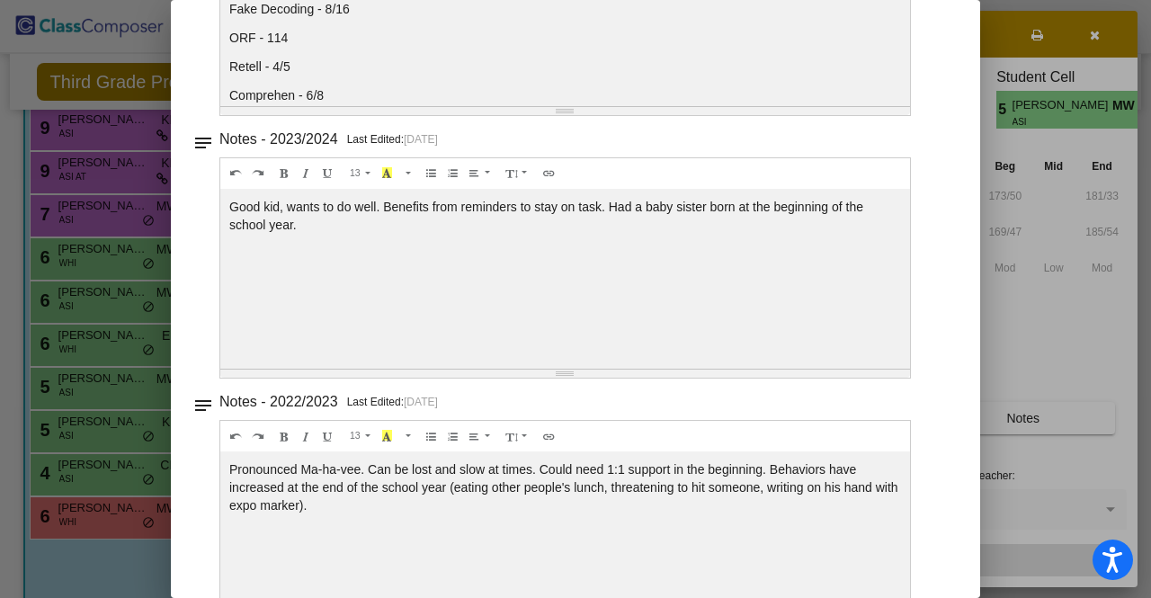
scroll to position [331, 0]
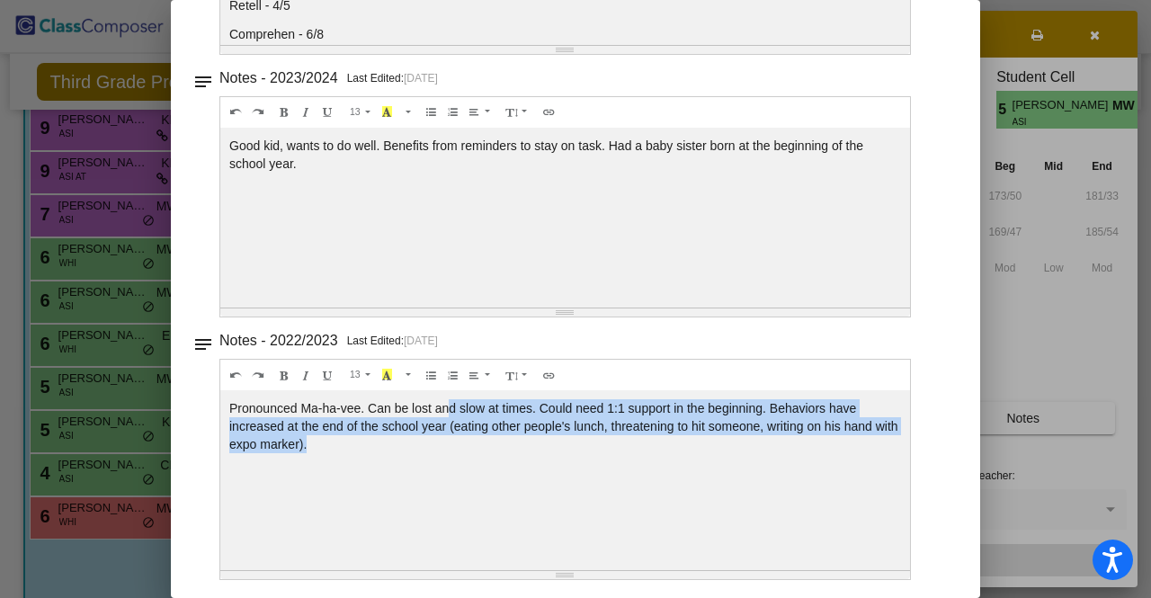
drag, startPoint x: 451, startPoint y: 408, endPoint x: 452, endPoint y: 461, distance: 52.2
click at [452, 461] on div "Pronounced Ma-ha-vee. Can be lost and slow at times. Could need 1:1 support in …" at bounding box center [565, 480] width 690 height 180
drag, startPoint x: 549, startPoint y: 411, endPoint x: 642, endPoint y: 487, distance: 120.8
click at [642, 487] on div "Pronounced Ma-ha-vee. Can be lost and slow at times. Could need 1:1 support in …" at bounding box center [565, 480] width 690 height 180
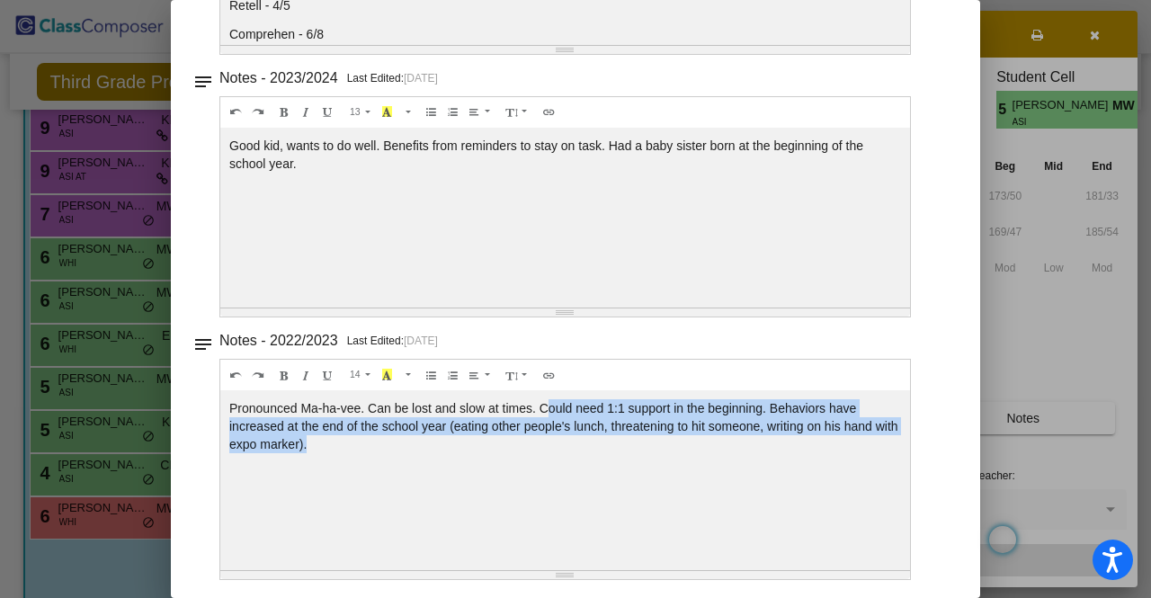
click at [642, 487] on div "Pronounced Ma-ha-vee. Can be lost and slow at times. Could need 1:1 support in …" at bounding box center [565, 480] width 690 height 180
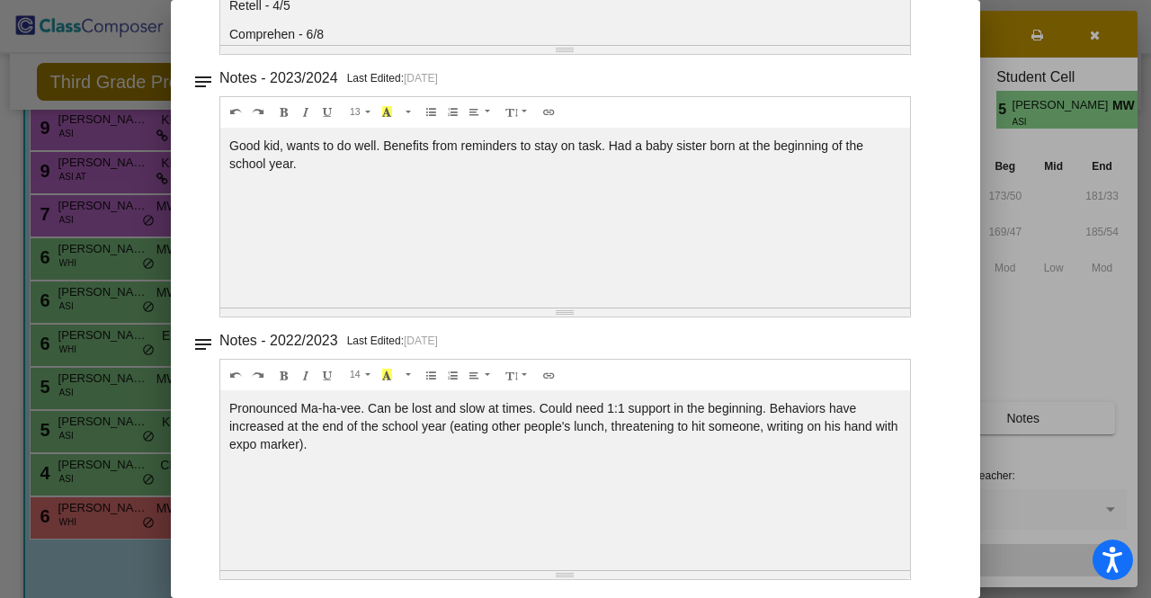
click at [642, 488] on div "Pronounced Ma-ha-vee. Can be lost and slow at times. Could need 1:1 support in …" at bounding box center [565, 480] width 690 height 180
drag, startPoint x: 274, startPoint y: 141, endPoint x: 479, endPoint y: 197, distance: 212.5
click at [479, 197] on div "Good kid, wants to do well. Benefits from reminders to stay on task. Had a baby…" at bounding box center [565, 218] width 690 height 180
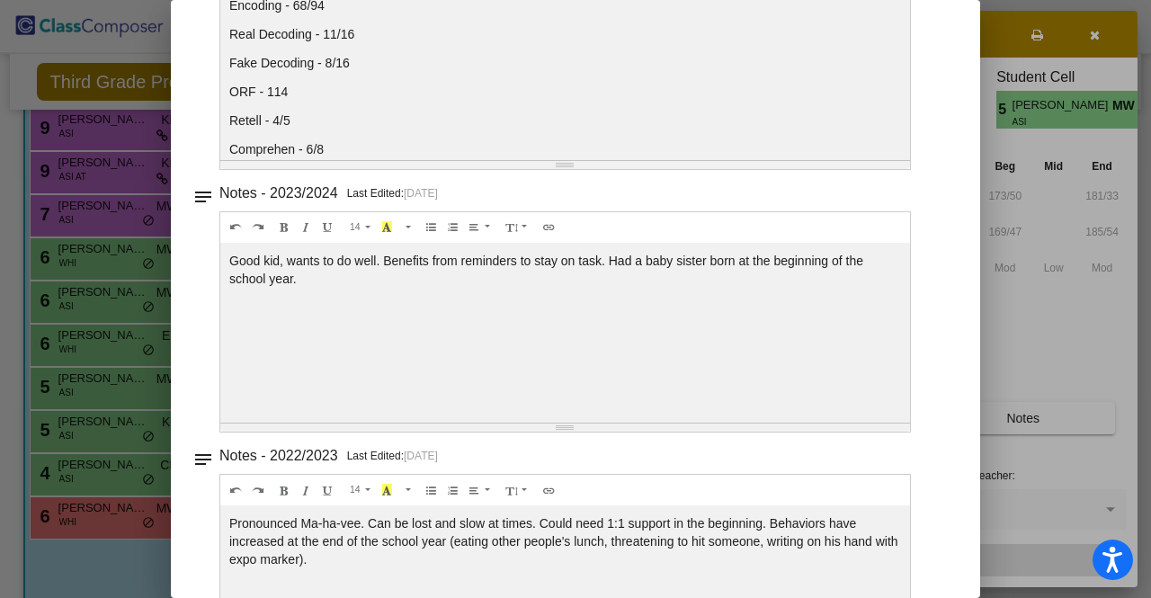
scroll to position [61, 0]
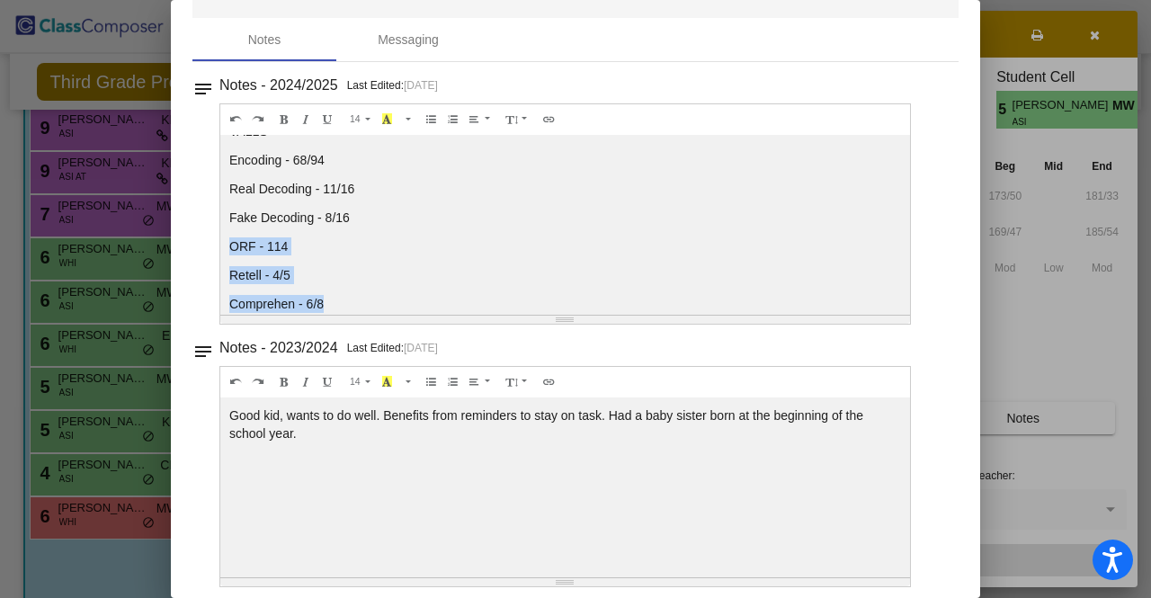
drag, startPoint x: 643, startPoint y: 277, endPoint x: 628, endPoint y: 186, distance: 92.1
click at [628, 186] on div "[PERSON_NAME] is a good kid, responsible, and tries to do well. He demonstrates…" at bounding box center [565, 225] width 690 height 180
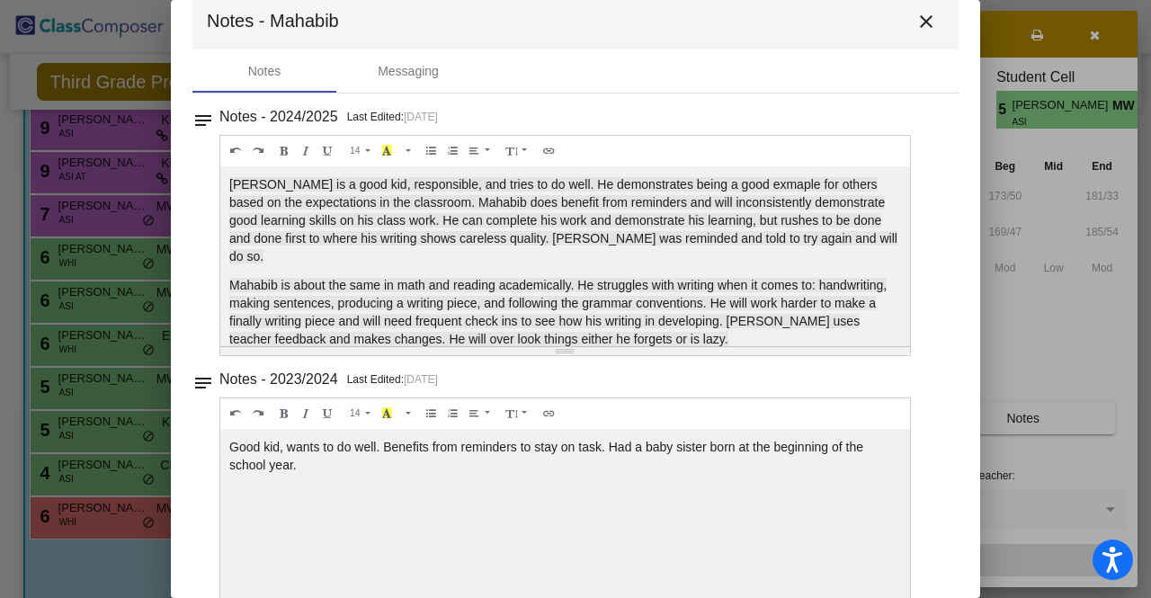
scroll to position [0, 0]
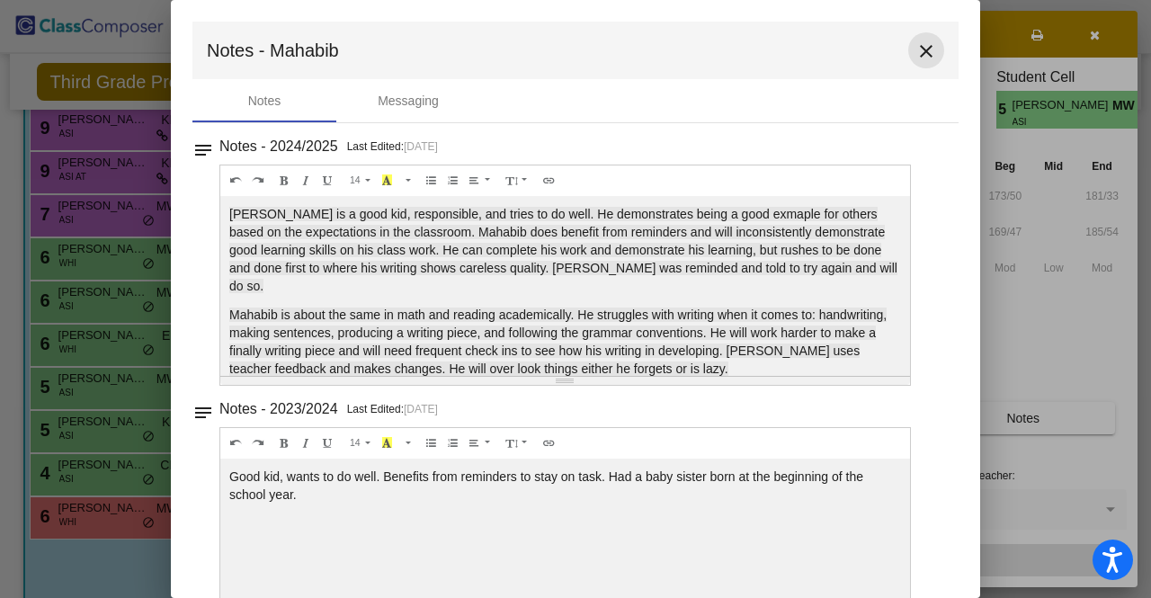
click at [926, 57] on mat-icon "close" at bounding box center [927, 51] width 22 height 22
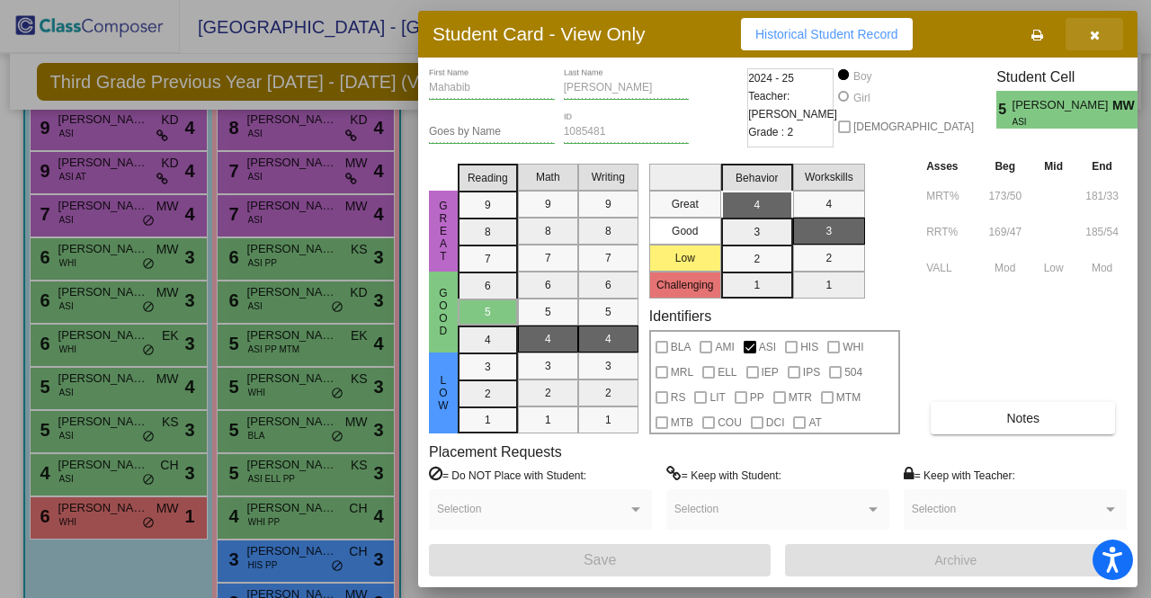
click at [1103, 32] on button "button" at bounding box center [1095, 34] width 58 height 32
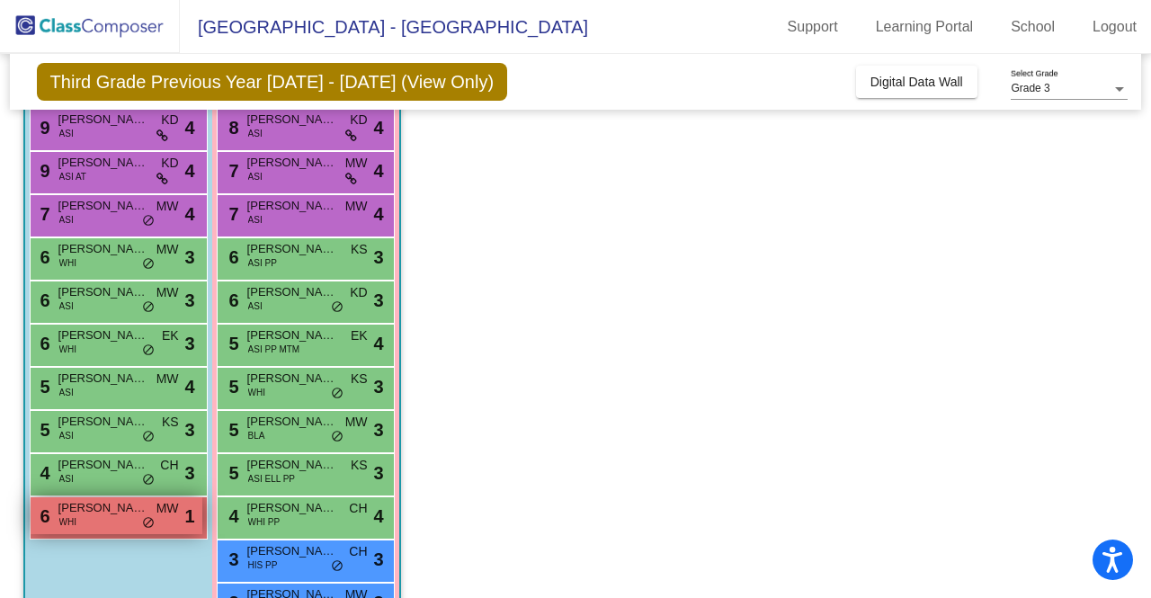
click at [81, 525] on div "6 [PERSON_NAME] WHI MW lock do_not_disturb_alt 1" at bounding box center [117, 515] width 172 height 37
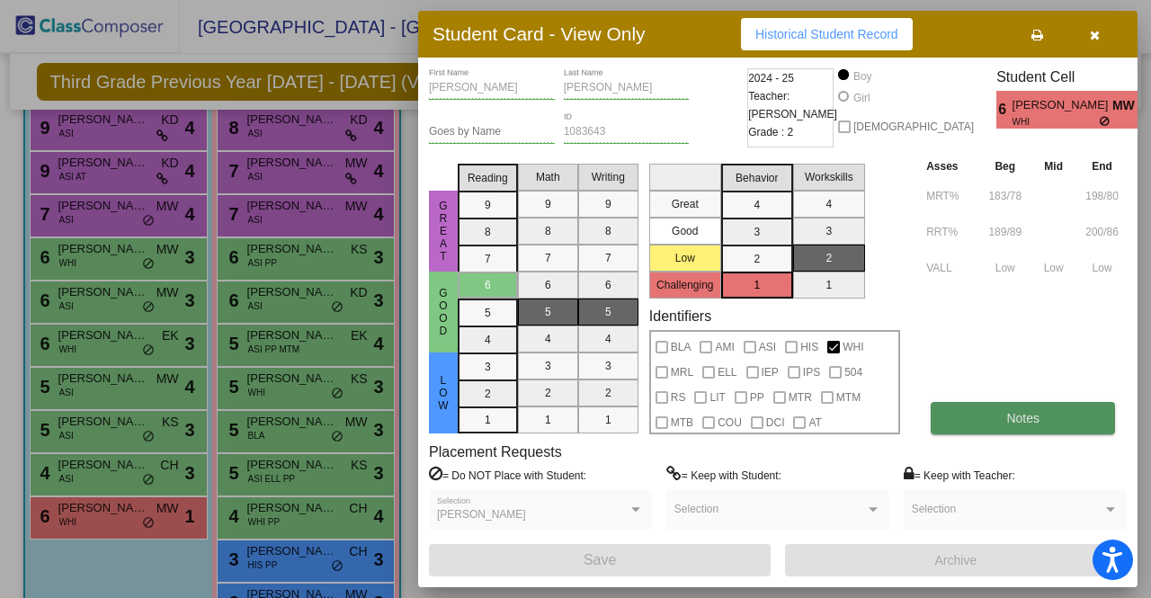
click at [971, 428] on button "Notes" at bounding box center [1023, 418] width 184 height 32
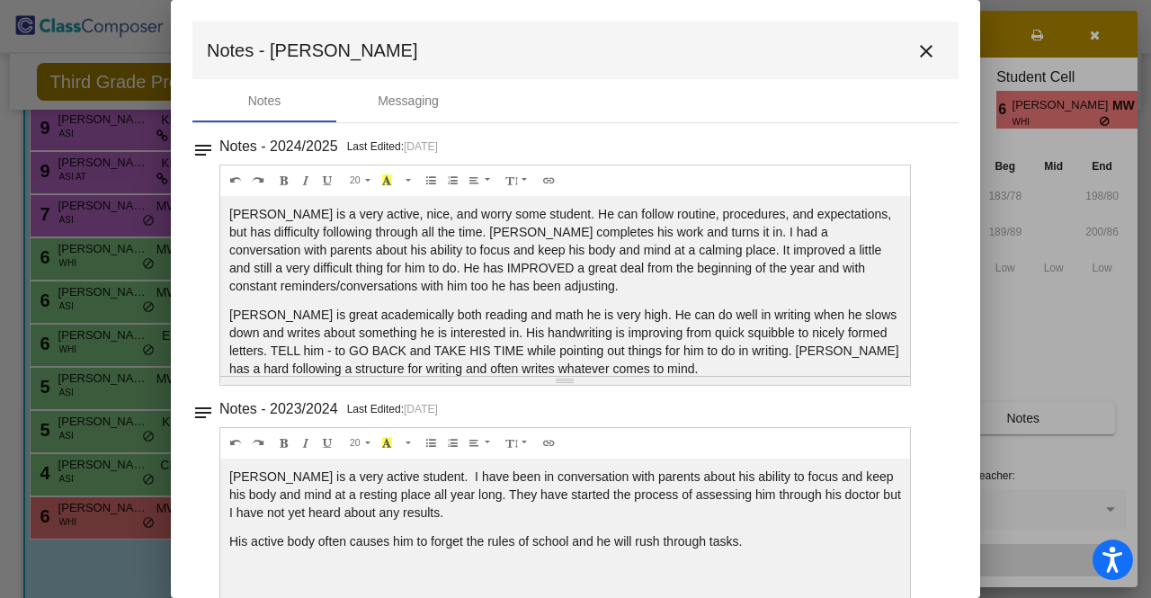
click at [549, 222] on p "[PERSON_NAME] is a very active, nice, and worry some student. He can follow rou…" at bounding box center [565, 250] width 672 height 90
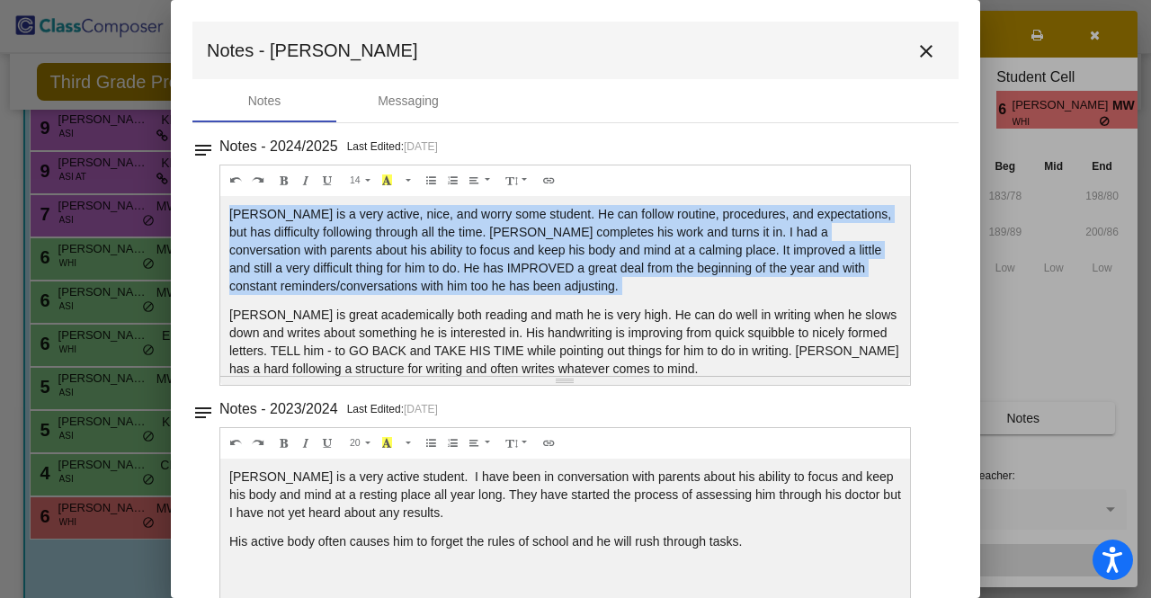
click at [549, 222] on p "[PERSON_NAME] is a very active, nice, and worry some student. He can follow rou…" at bounding box center [565, 250] width 672 height 90
click at [612, 241] on p "[PERSON_NAME] is a very active, nice, and worry some student. He can follow rou…" at bounding box center [565, 250] width 672 height 90
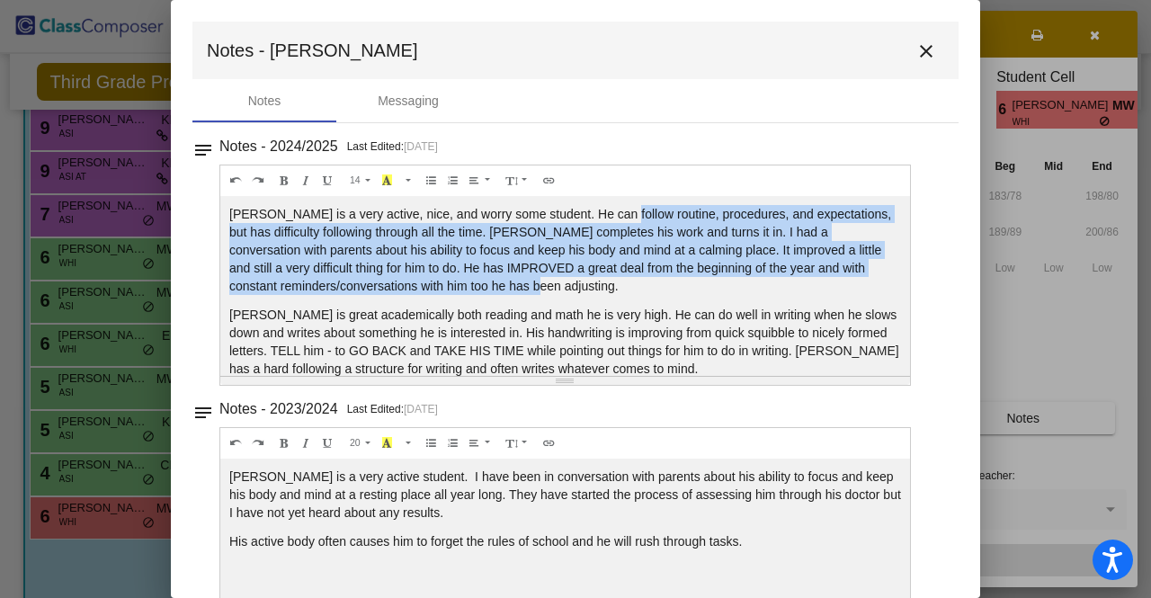
drag, startPoint x: 608, startPoint y: 212, endPoint x: 612, endPoint y: 285, distance: 72.9
click at [612, 285] on p "[PERSON_NAME] is a very active, nice, and worry some student. He can follow rou…" at bounding box center [565, 250] width 672 height 90
drag, startPoint x: 630, startPoint y: 216, endPoint x: 637, endPoint y: 290, distance: 74.1
click at [637, 290] on p "[PERSON_NAME] is a very active, nice, and worry some student. He can follow rou…" at bounding box center [565, 250] width 672 height 90
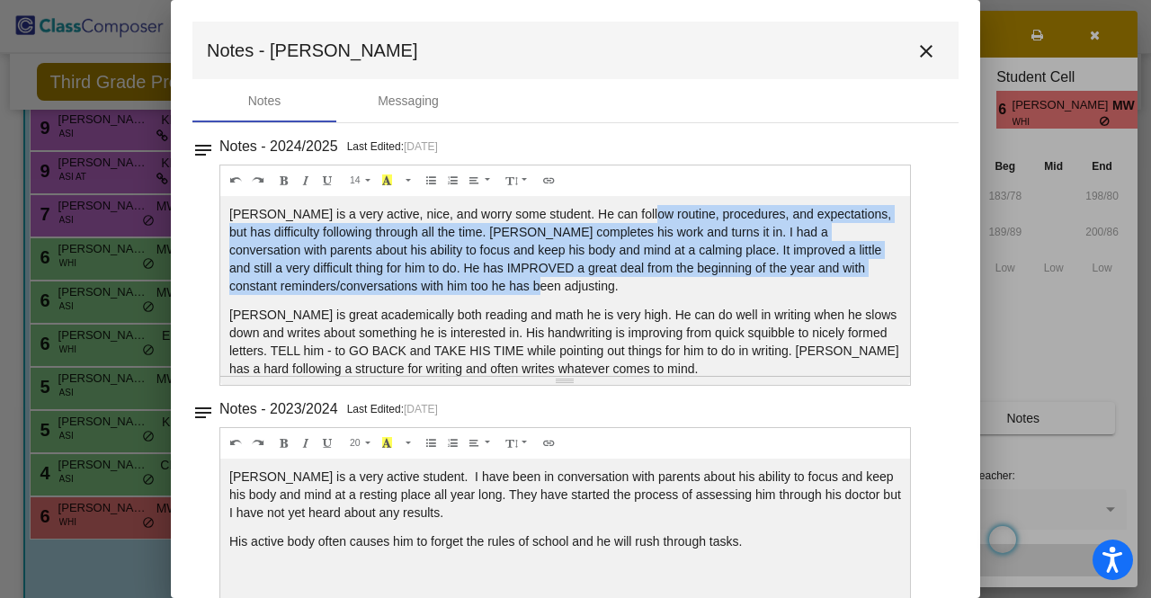
click at [637, 290] on p "[PERSON_NAME] is a very active, nice, and worry some student. He can follow rou…" at bounding box center [565, 250] width 672 height 90
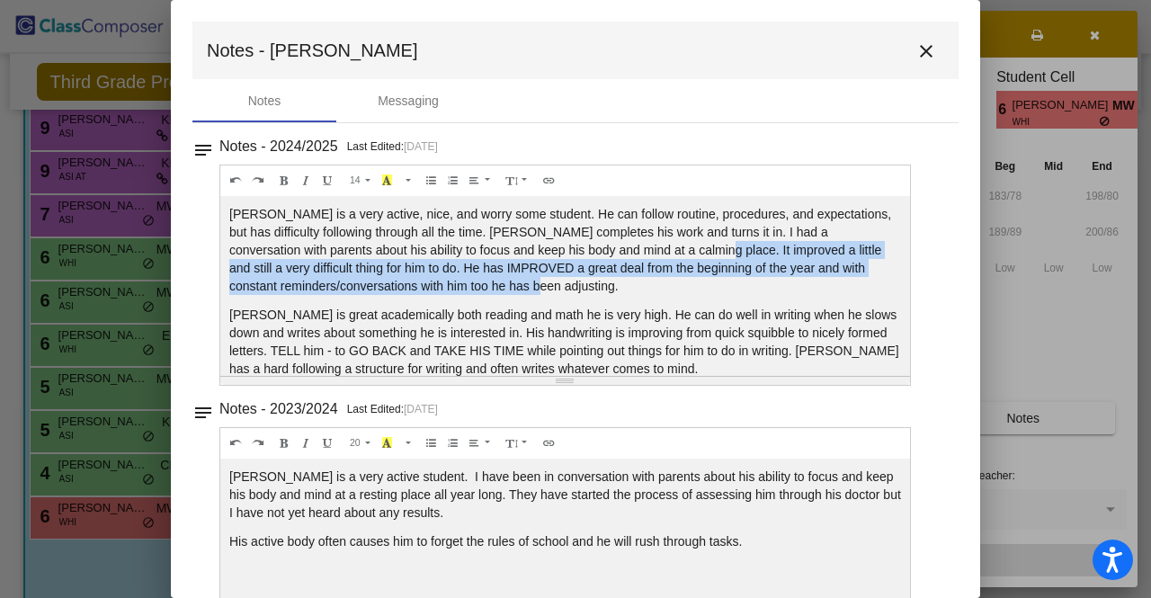
drag, startPoint x: 643, startPoint y: 277, endPoint x: 656, endPoint y: 246, distance: 33.9
click at [656, 246] on p "[PERSON_NAME] is a very active, nice, and worry some student. He can follow rou…" at bounding box center [565, 250] width 672 height 90
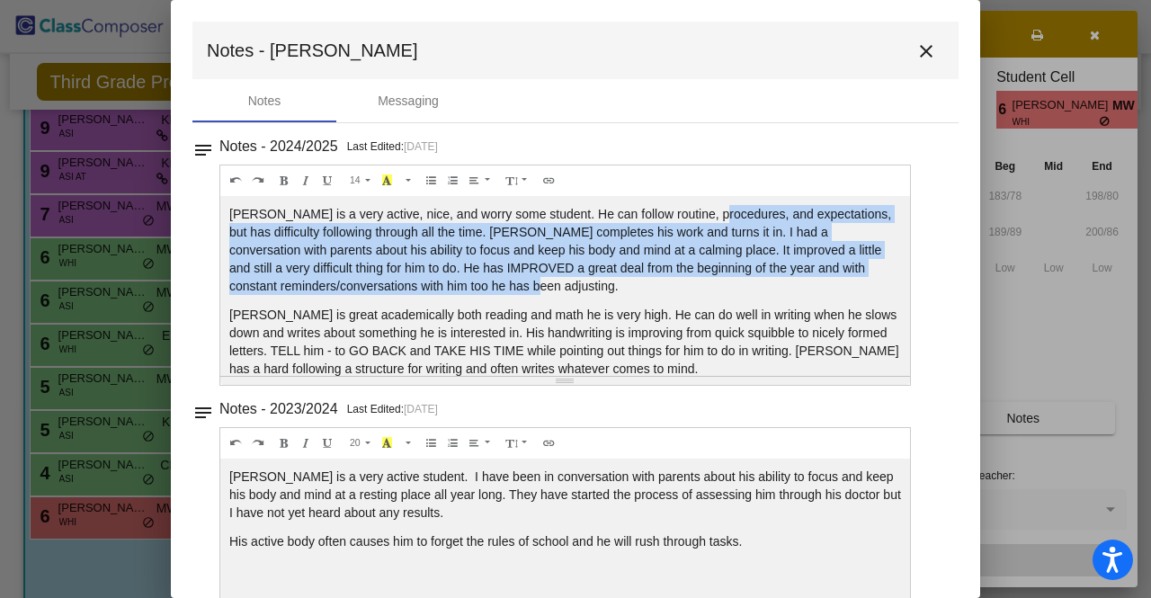
drag, startPoint x: 707, startPoint y: 217, endPoint x: 753, endPoint y: 278, distance: 76.5
click at [753, 278] on p "[PERSON_NAME] is a very active, nice, and worry some student. He can follow rou…" at bounding box center [565, 250] width 672 height 90
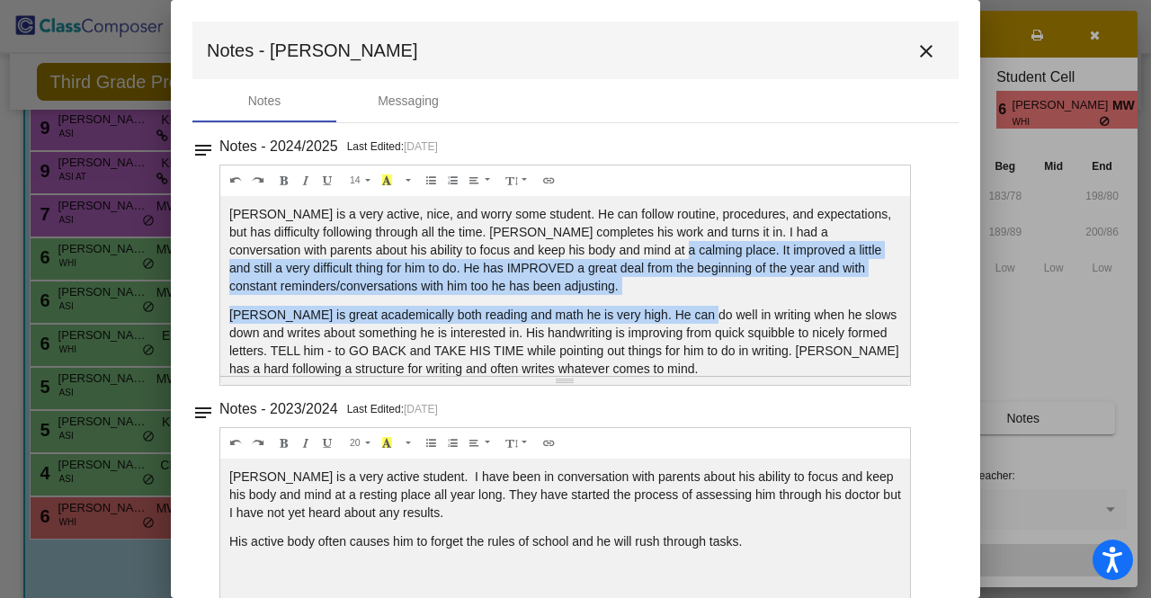
drag, startPoint x: 623, startPoint y: 248, endPoint x: 688, endPoint y: 305, distance: 86.1
click at [688, 305] on div "[PERSON_NAME] is a very active, nice, and worry some student. He can follow rou…" at bounding box center [565, 286] width 690 height 180
click at [688, 306] on p "[PERSON_NAME] is great academically both reading and math he is very high. He c…" at bounding box center [565, 342] width 672 height 72
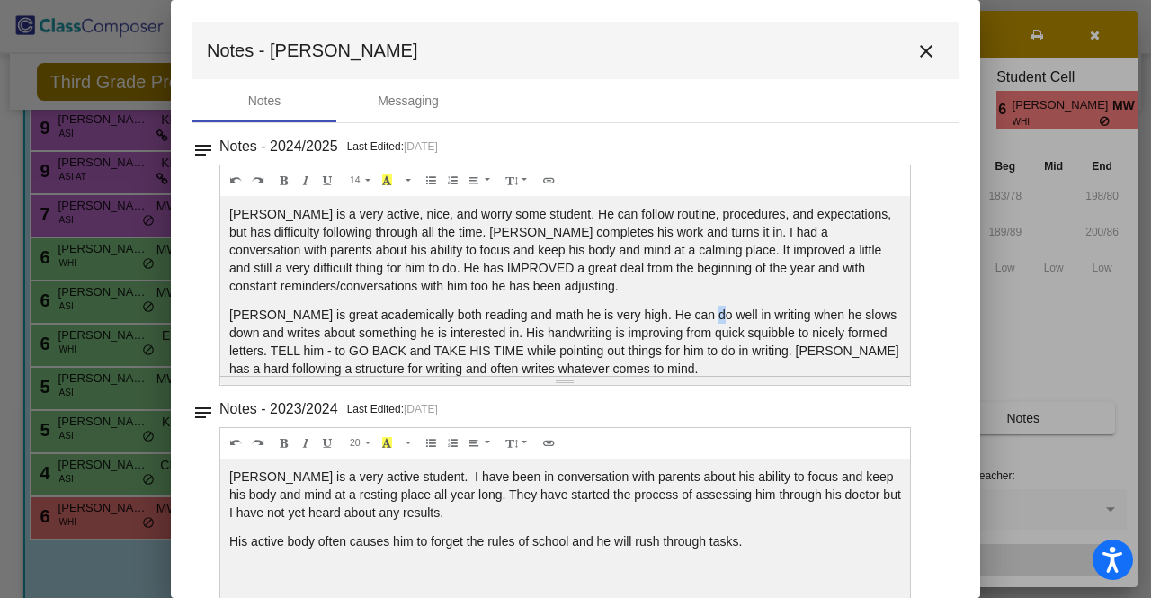
click at [688, 306] on p "[PERSON_NAME] is great academically both reading and math he is very high. He c…" at bounding box center [565, 342] width 672 height 72
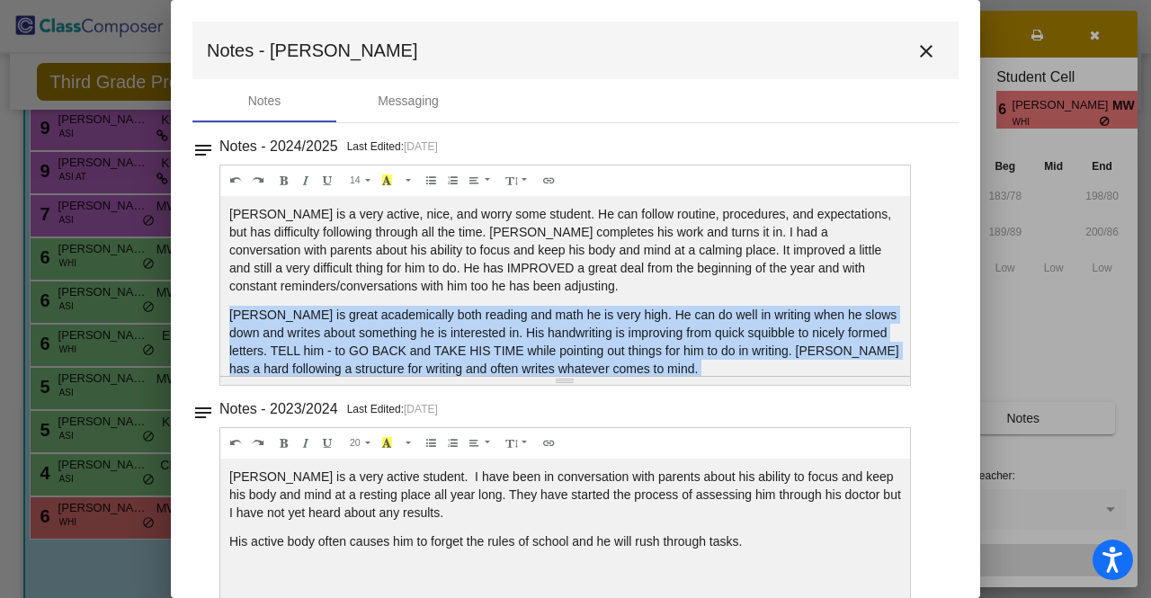
click at [688, 306] on p "[PERSON_NAME] is great academically both reading and math he is very high. He c…" at bounding box center [565, 342] width 672 height 72
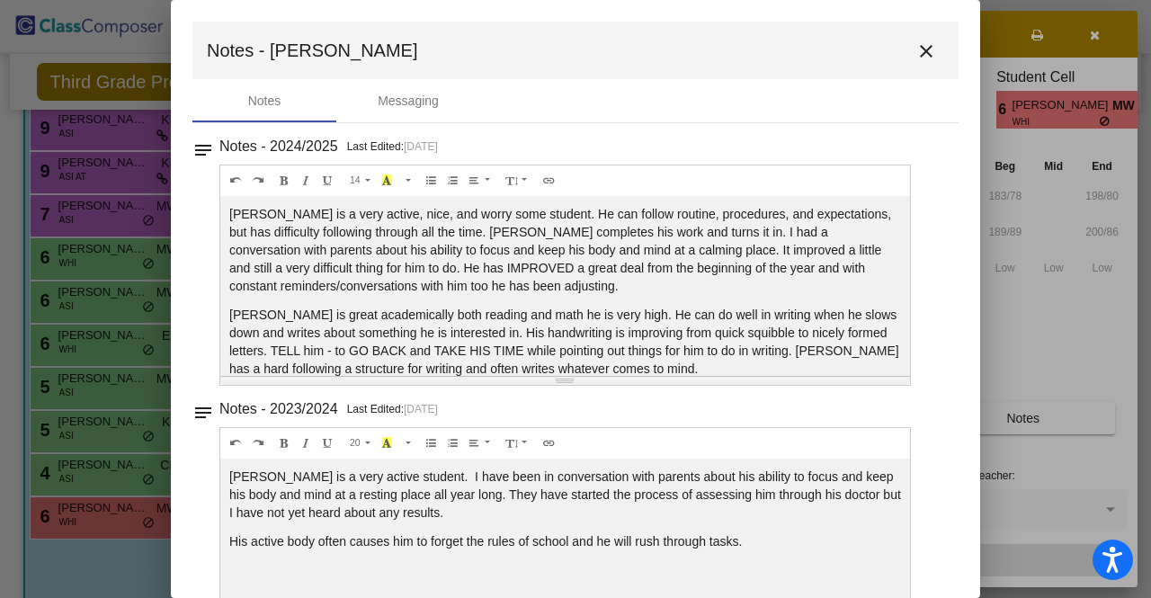
scroll to position [90, 0]
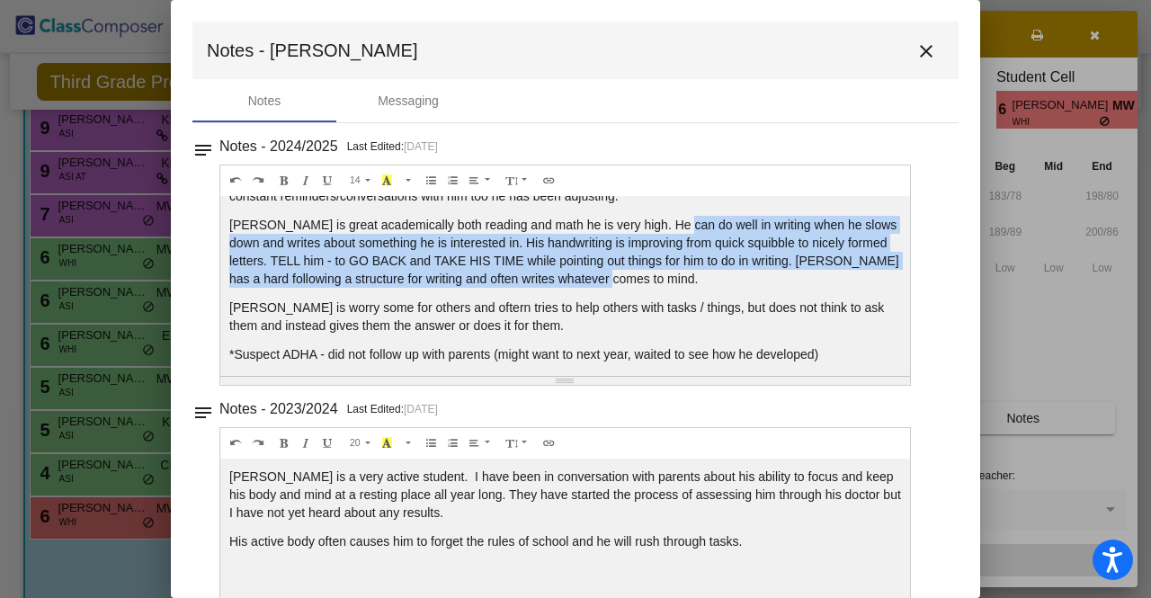
drag, startPoint x: 671, startPoint y: 227, endPoint x: 679, endPoint y: 280, distance: 53.7
click at [679, 280] on p "[PERSON_NAME] is great academically both reading and math he is very high. He c…" at bounding box center [565, 252] width 672 height 72
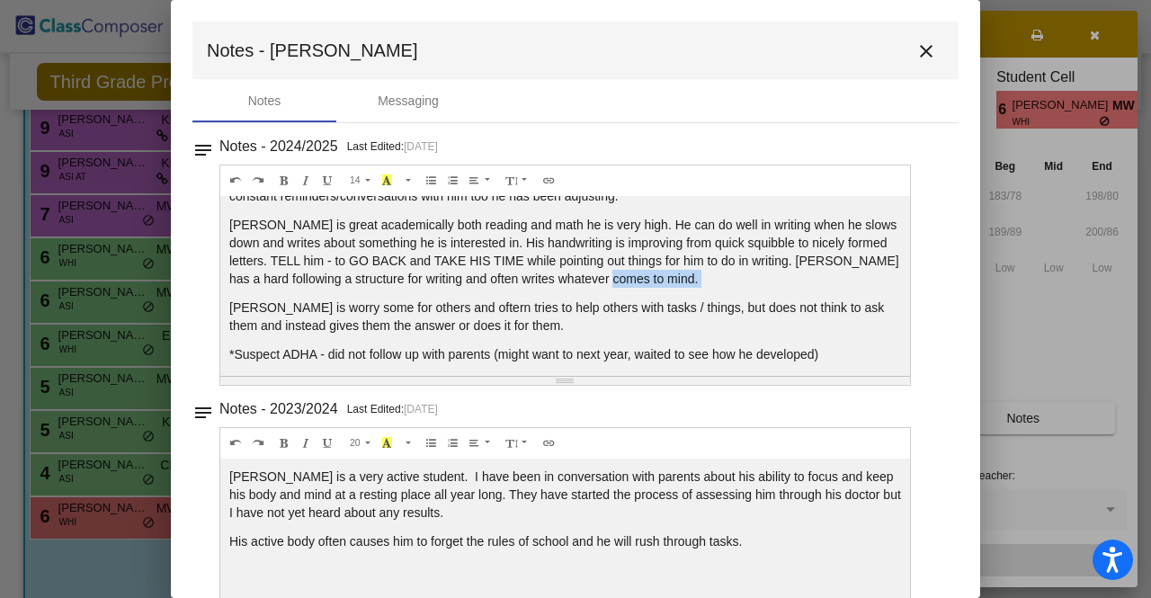
click at [679, 280] on p "[PERSON_NAME] is great academically both reading and math he is very high. He c…" at bounding box center [565, 252] width 672 height 72
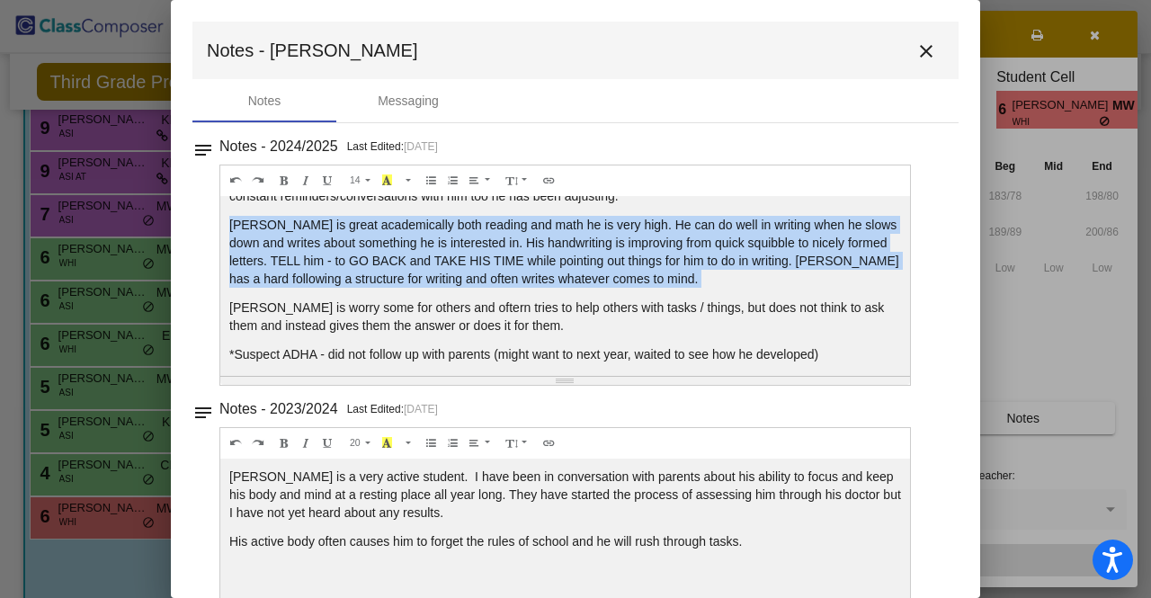
click at [679, 280] on p "[PERSON_NAME] is great academically both reading and math he is very high. He c…" at bounding box center [565, 252] width 672 height 72
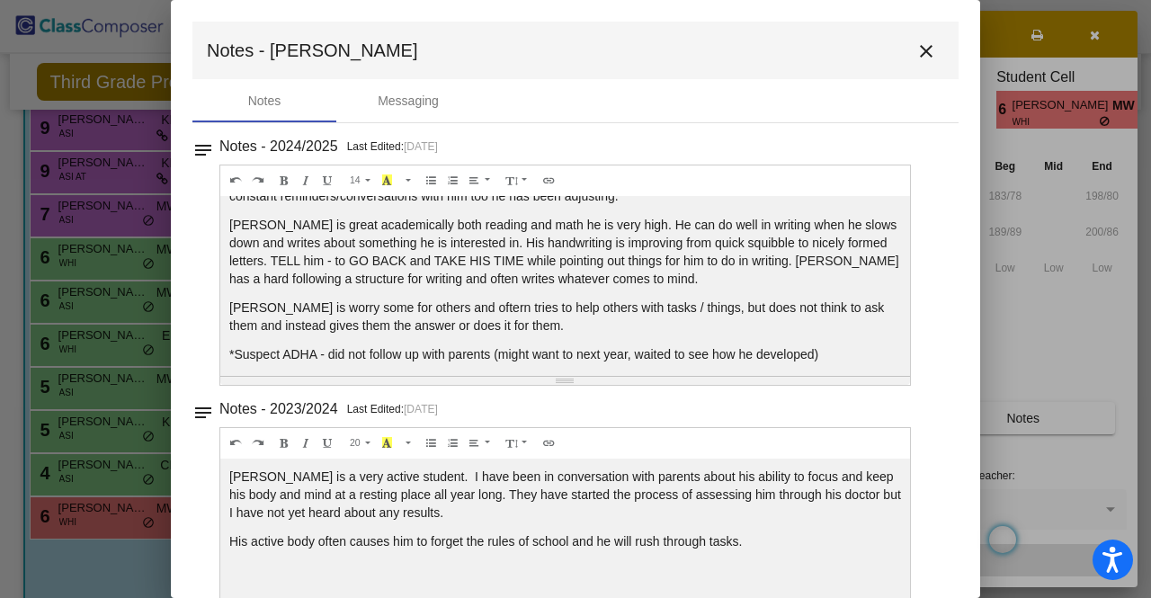
click at [702, 346] on p "*Suspect ADHA - did not follow up with parents (might want to next year, waited…" at bounding box center [565, 354] width 672 height 18
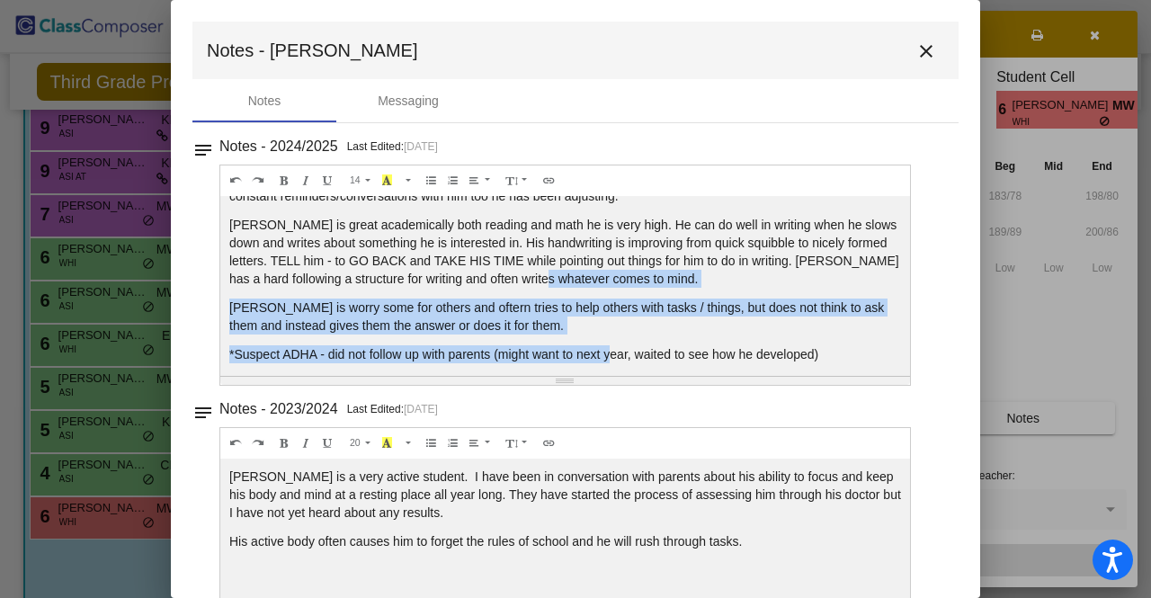
drag, startPoint x: 606, startPoint y: 344, endPoint x: 600, endPoint y: 275, distance: 68.6
click at [600, 275] on div "[PERSON_NAME] is a very active, nice, and worry some student. He can follow rou…" at bounding box center [565, 286] width 690 height 180
click at [600, 273] on p "[PERSON_NAME] is great academically both reading and math he is very high. He c…" at bounding box center [565, 252] width 672 height 72
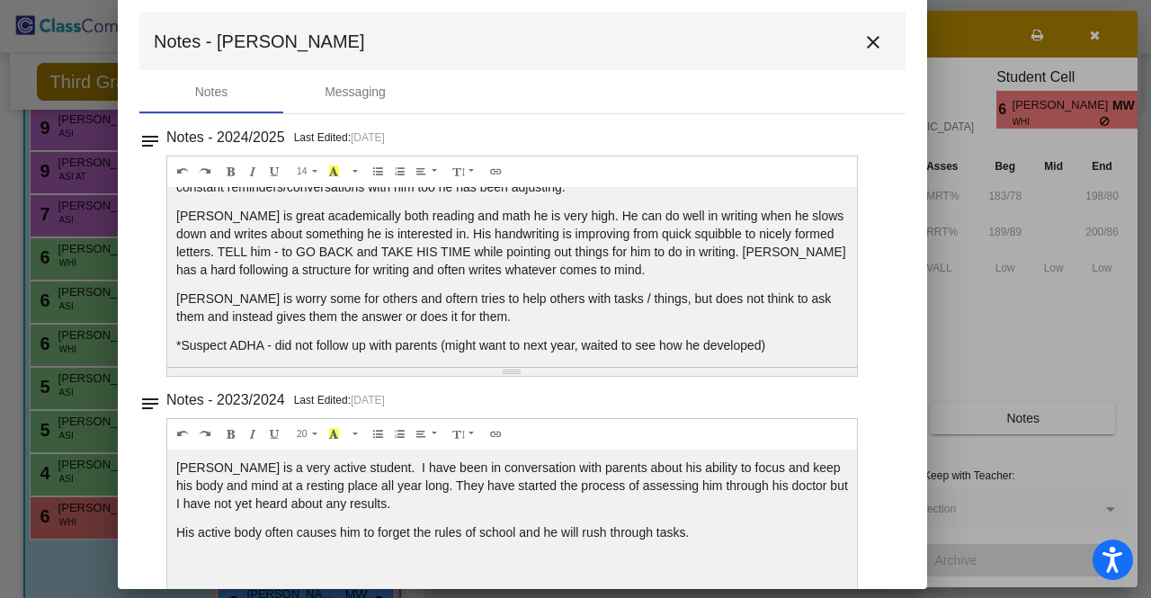
drag, startPoint x: 912, startPoint y: 49, endPoint x: 859, endPoint y: 40, distance: 53.8
click at [863, 40] on mat-icon "close" at bounding box center [874, 42] width 22 height 22
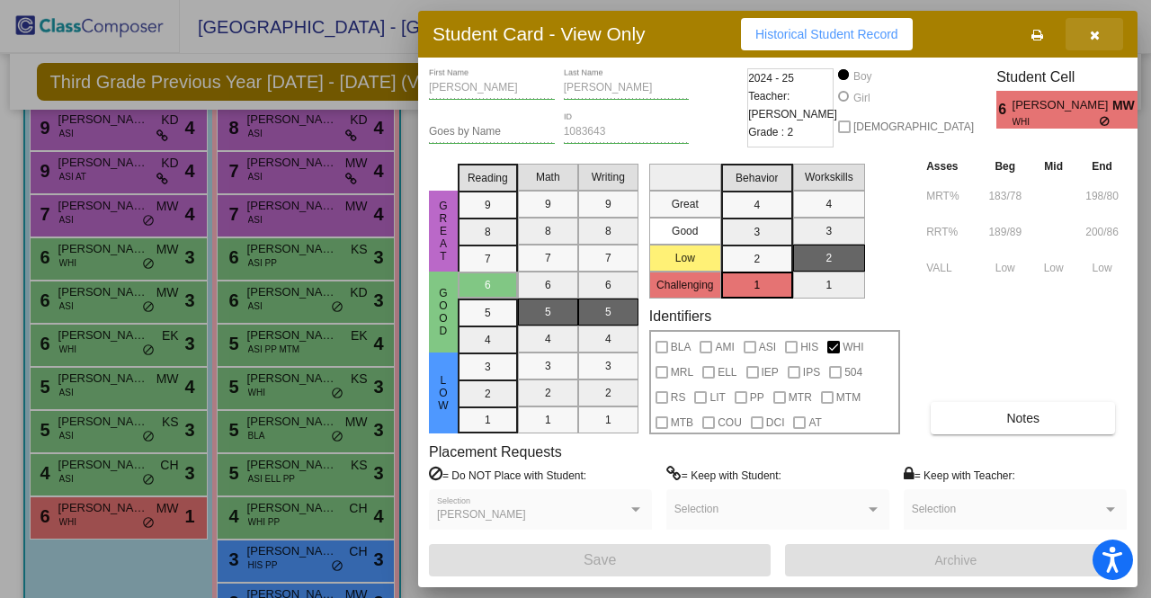
click at [1090, 40] on icon "button" at bounding box center [1095, 35] width 10 height 13
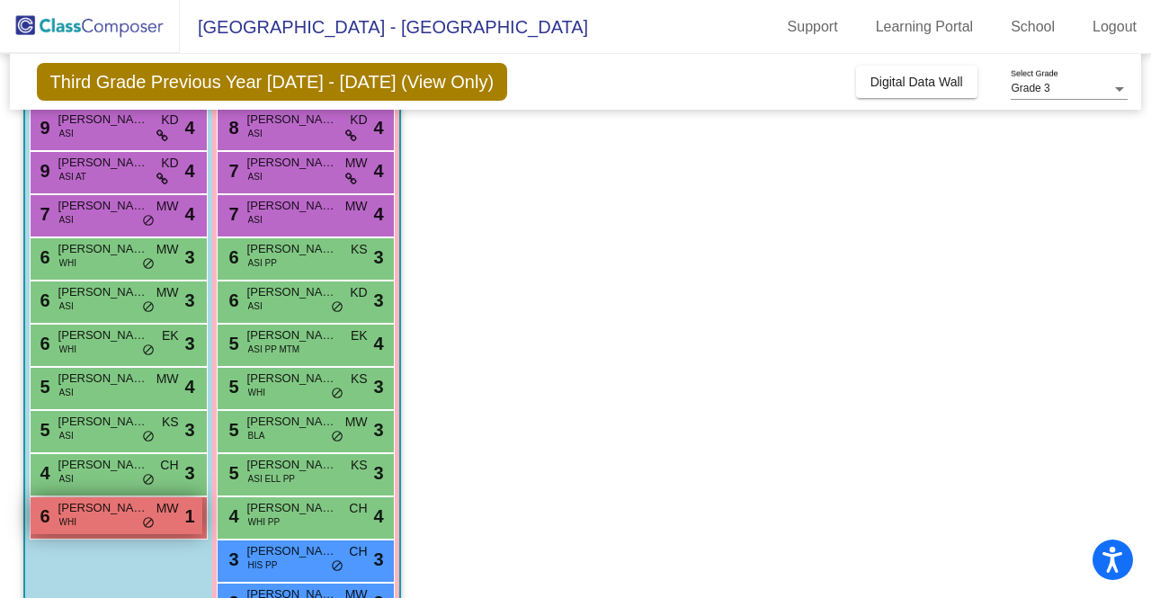
click at [148, 516] on span "do_not_disturb_alt" at bounding box center [148, 523] width 13 height 14
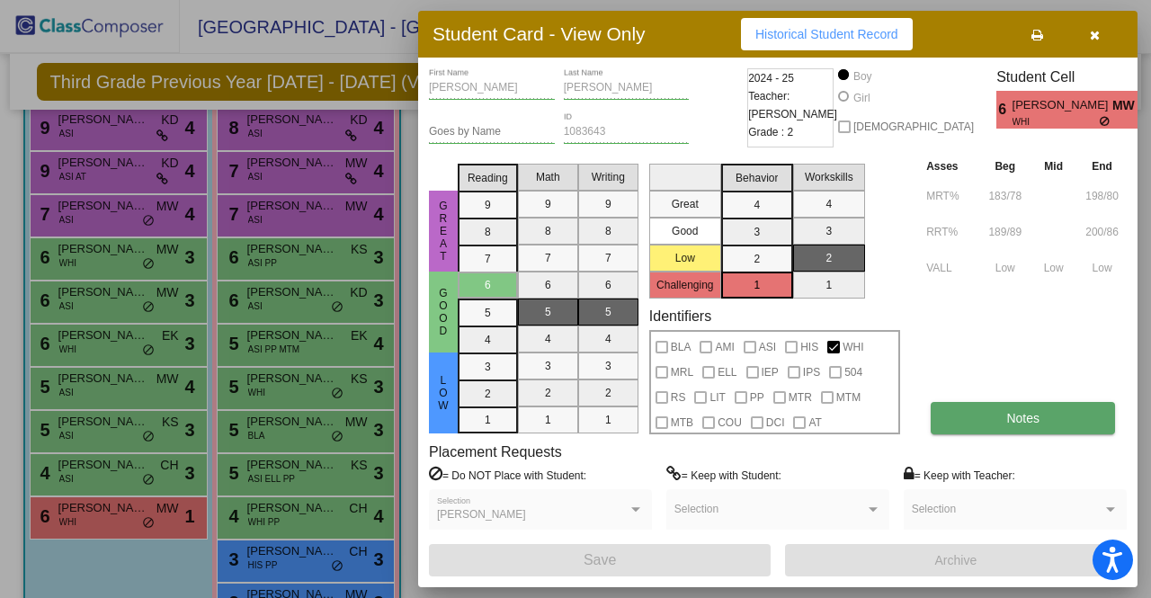
click at [1078, 418] on button "Notes" at bounding box center [1023, 418] width 184 height 32
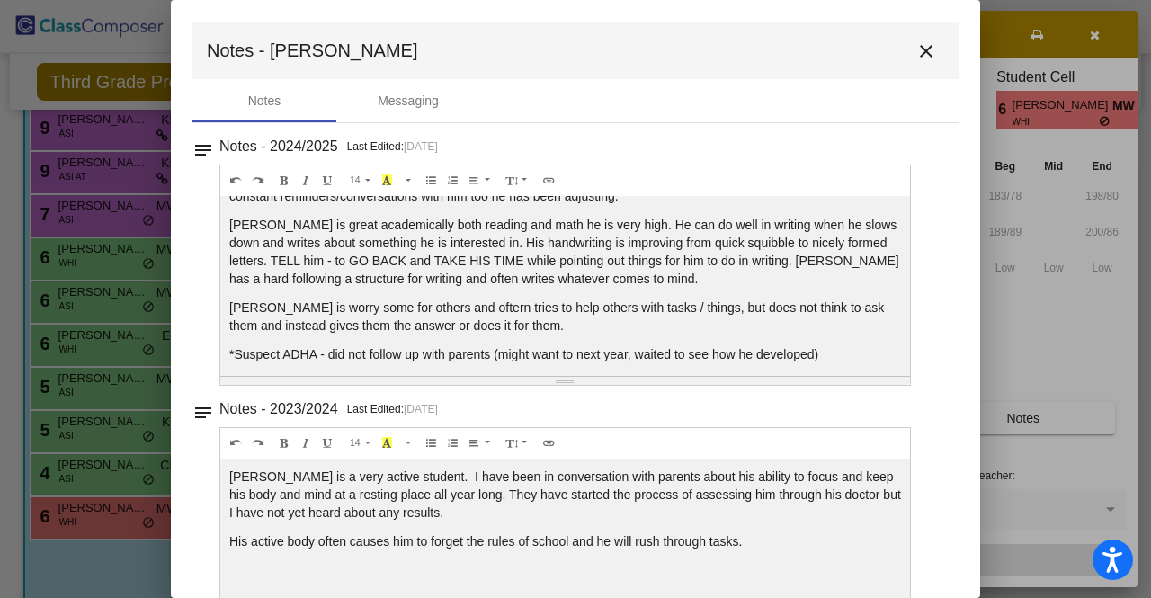
click at [324, 307] on p "[PERSON_NAME] is worry some for others and oftern tries to help others with tas…" at bounding box center [565, 317] width 672 height 36
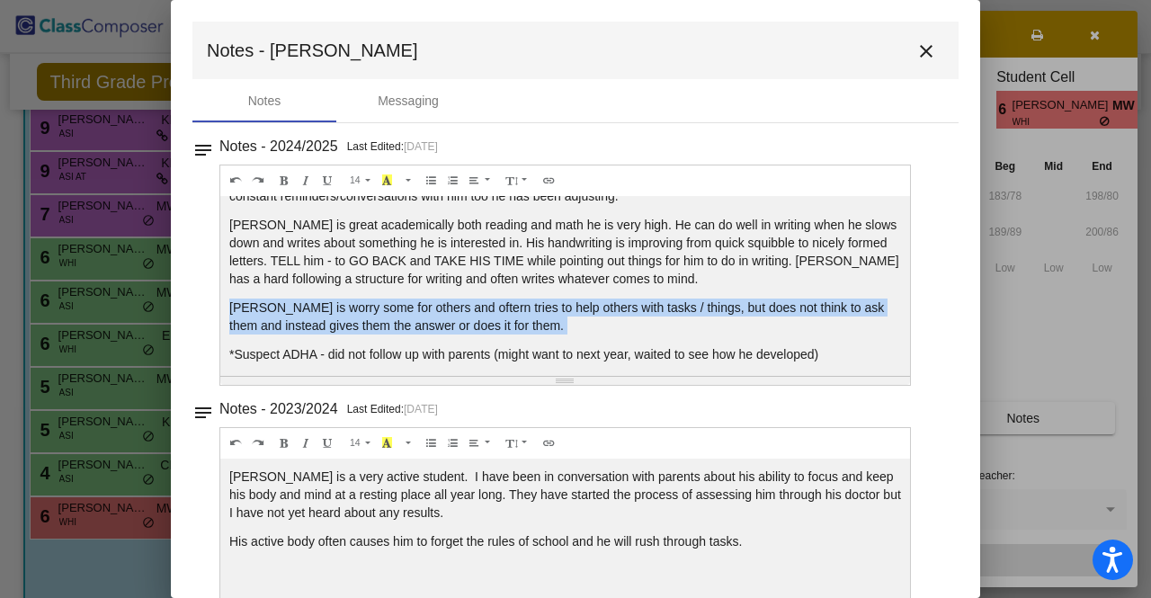
click at [324, 307] on p "[PERSON_NAME] is worry some for others and oftern tries to help others with tas…" at bounding box center [565, 317] width 672 height 36
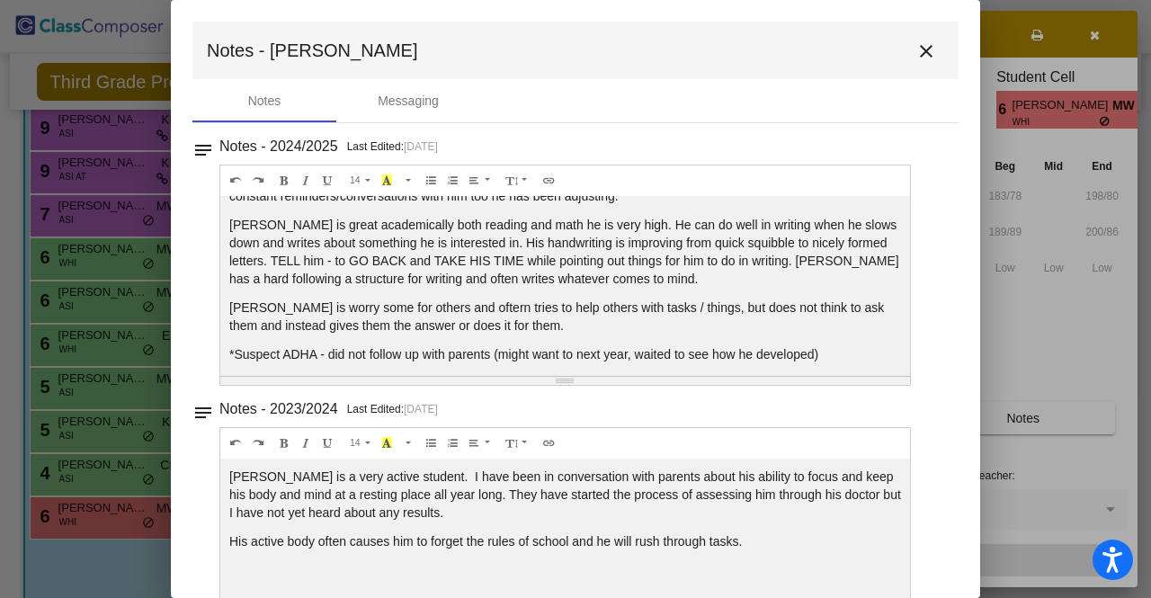
click at [358, 360] on p "*Suspect ADHA - did not follow up with parents (might want to next year, waited…" at bounding box center [565, 354] width 672 height 18
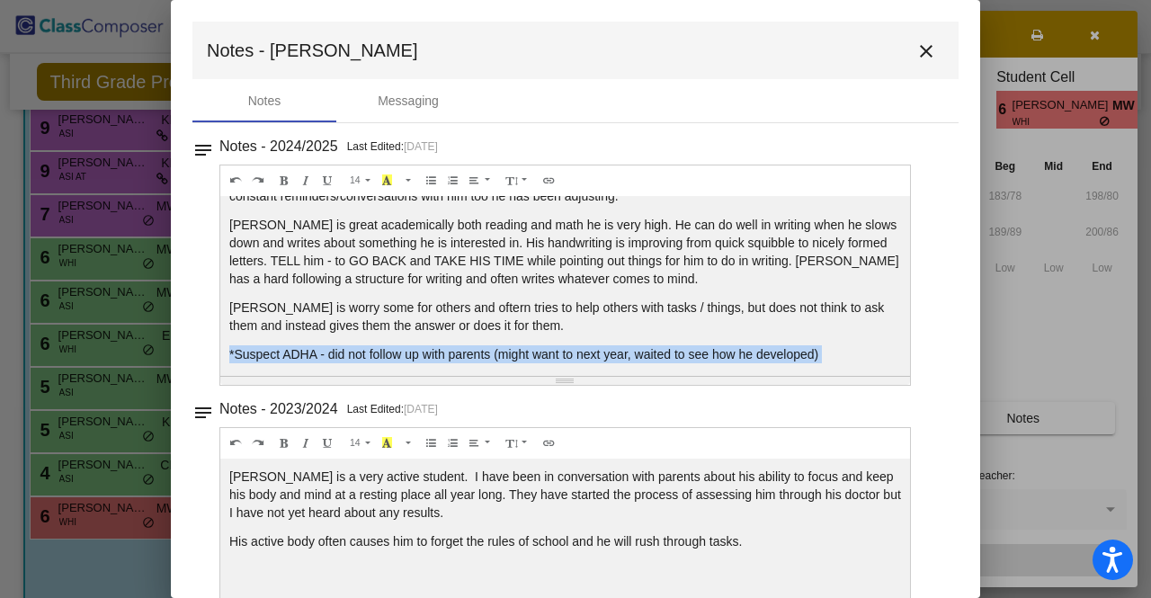
click at [358, 360] on p "*Suspect ADHA - did not follow up with parents (might want to next year, waited…" at bounding box center [565, 354] width 672 height 18
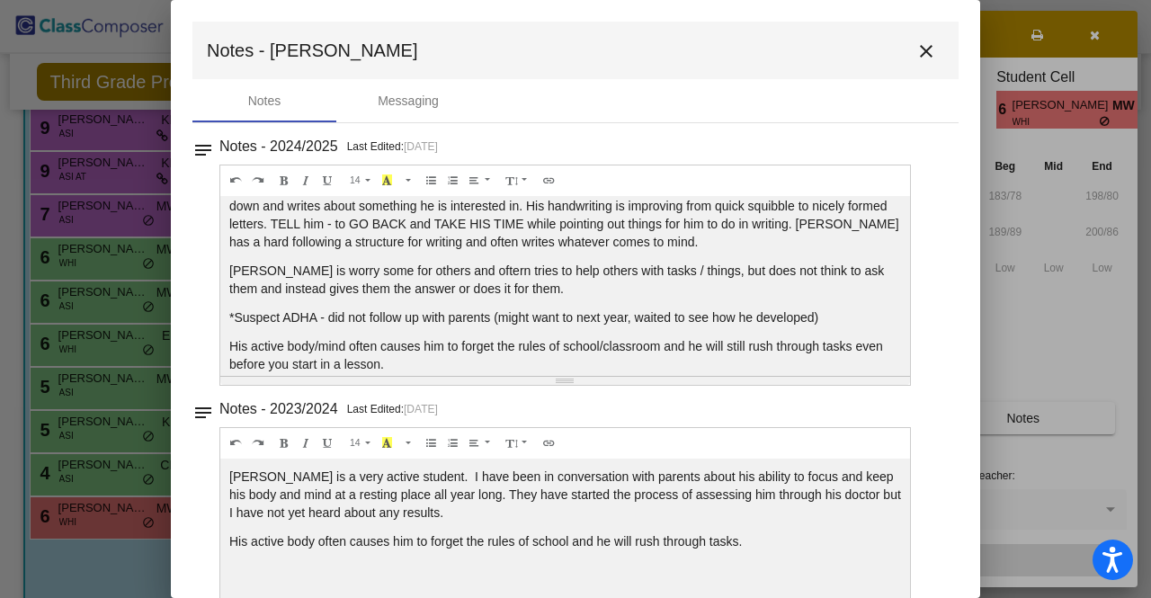
scroll to position [144, 0]
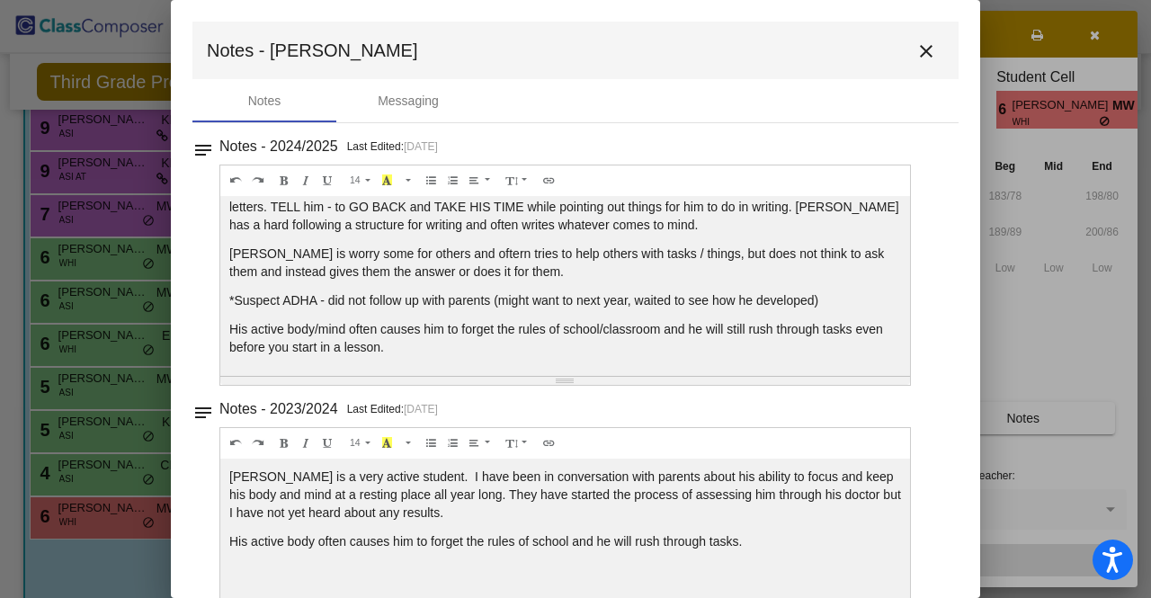
drag, startPoint x: 342, startPoint y: 285, endPoint x: 454, endPoint y: 358, distance: 134.0
click at [454, 358] on div "[PERSON_NAME] is a very active, nice, and worry some student. He can follow rou…" at bounding box center [565, 286] width 690 height 180
drag, startPoint x: 704, startPoint y: 352, endPoint x: 701, endPoint y: 279, distance: 72.9
click at [701, 279] on div "[PERSON_NAME] is a very active, nice, and worry some student. He can follow rou…" at bounding box center [565, 286] width 690 height 180
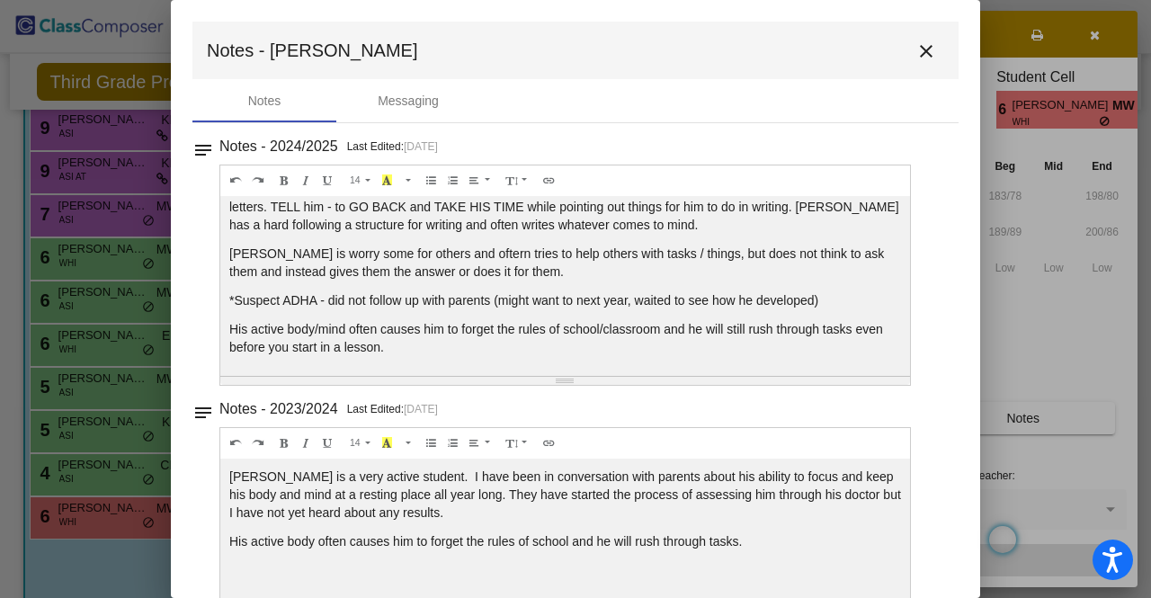
click at [701, 279] on p "[PERSON_NAME] is worry some for others and oftern tries to help others with tas…" at bounding box center [565, 263] width 672 height 36
drag, startPoint x: 761, startPoint y: 463, endPoint x: 775, endPoint y: 525, distance: 63.7
click at [775, 525] on div "[PERSON_NAME] is a very active student. I have been in conversation with parent…" at bounding box center [565, 549] width 690 height 180
drag, startPoint x: 779, startPoint y: 531, endPoint x: 763, endPoint y: 474, distance: 58.9
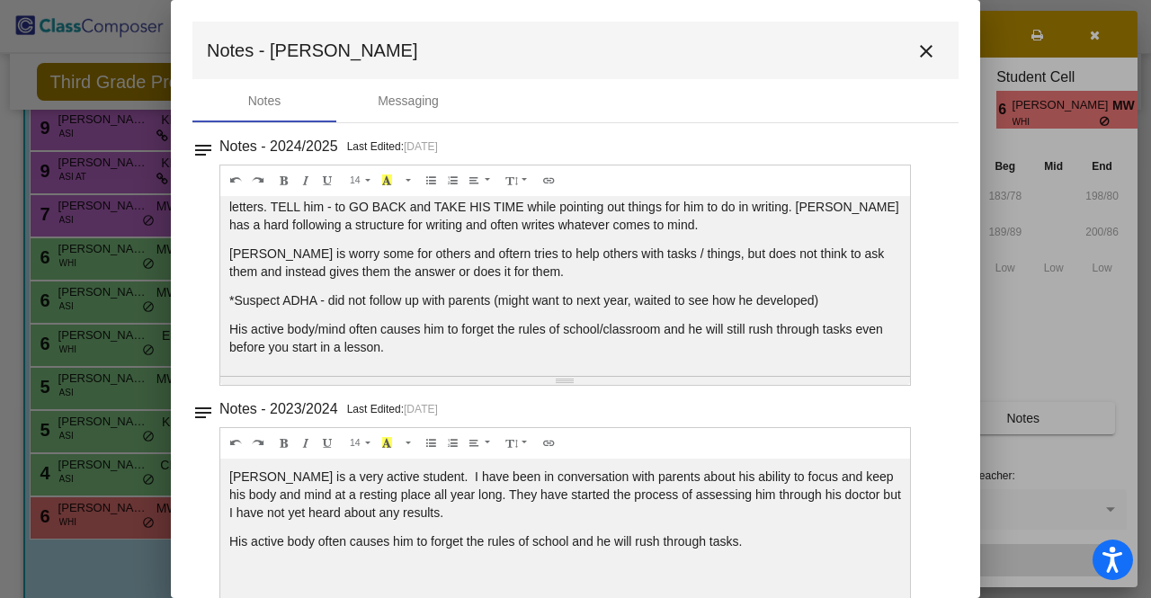
click at [763, 474] on div "[PERSON_NAME] is a very active student. I have been in conversation with parent…" at bounding box center [565, 549] width 690 height 180
click at [763, 474] on p "[PERSON_NAME] is a very active student. I have been in conversation with parent…" at bounding box center [565, 495] width 672 height 54
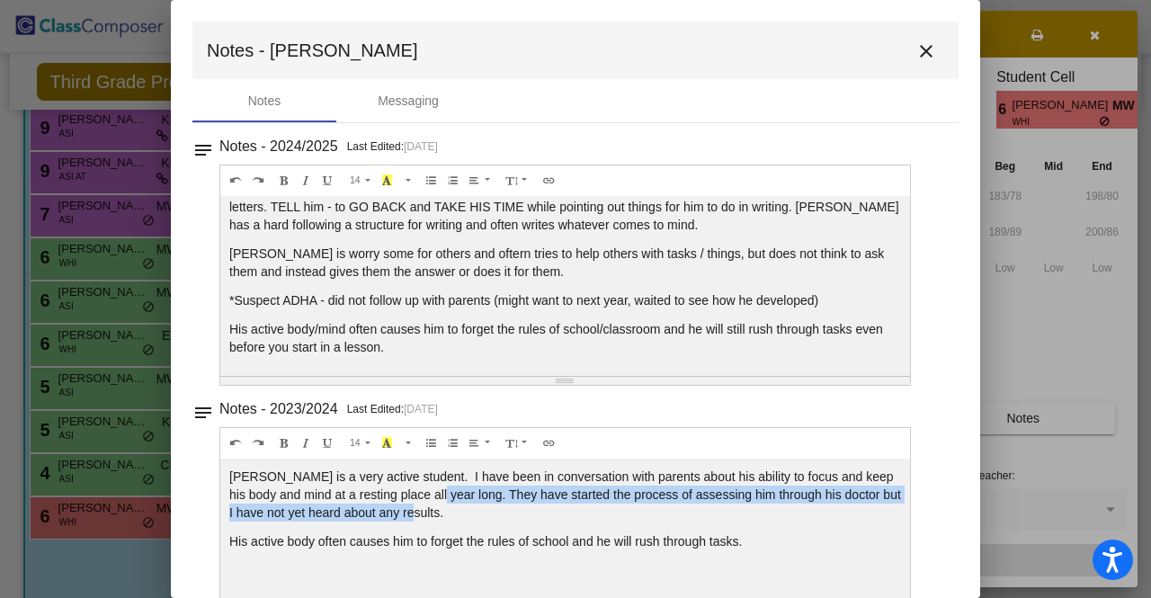
drag, startPoint x: 434, startPoint y: 496, endPoint x: 437, endPoint y: 516, distance: 20.1
click at [437, 516] on p "[PERSON_NAME] is a very active student. I have been in conversation with parent…" at bounding box center [565, 495] width 672 height 54
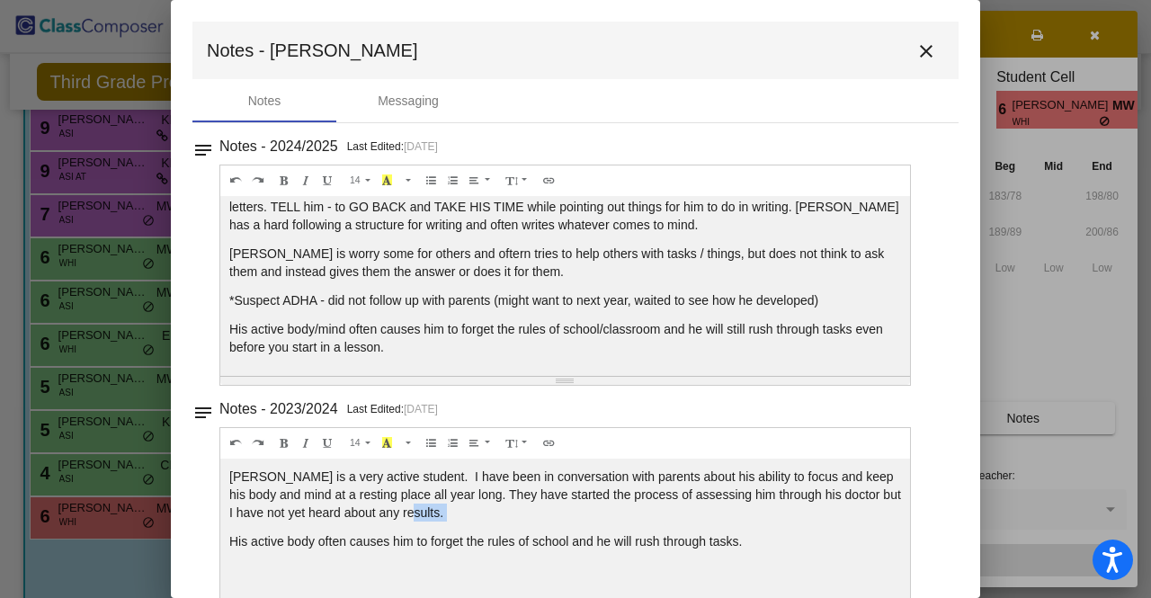
click at [437, 516] on p "[PERSON_NAME] is a very active student. I have been in conversation with parent…" at bounding box center [565, 495] width 672 height 54
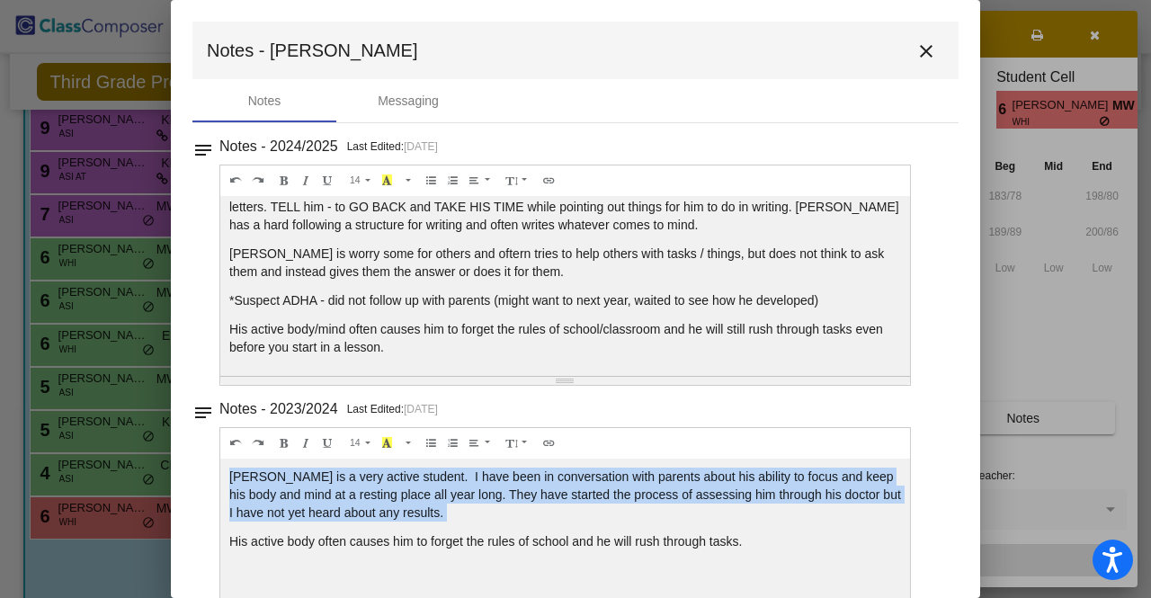
click at [437, 516] on p "[PERSON_NAME] is a very active student. I have been in conversation with parent…" at bounding box center [565, 495] width 672 height 54
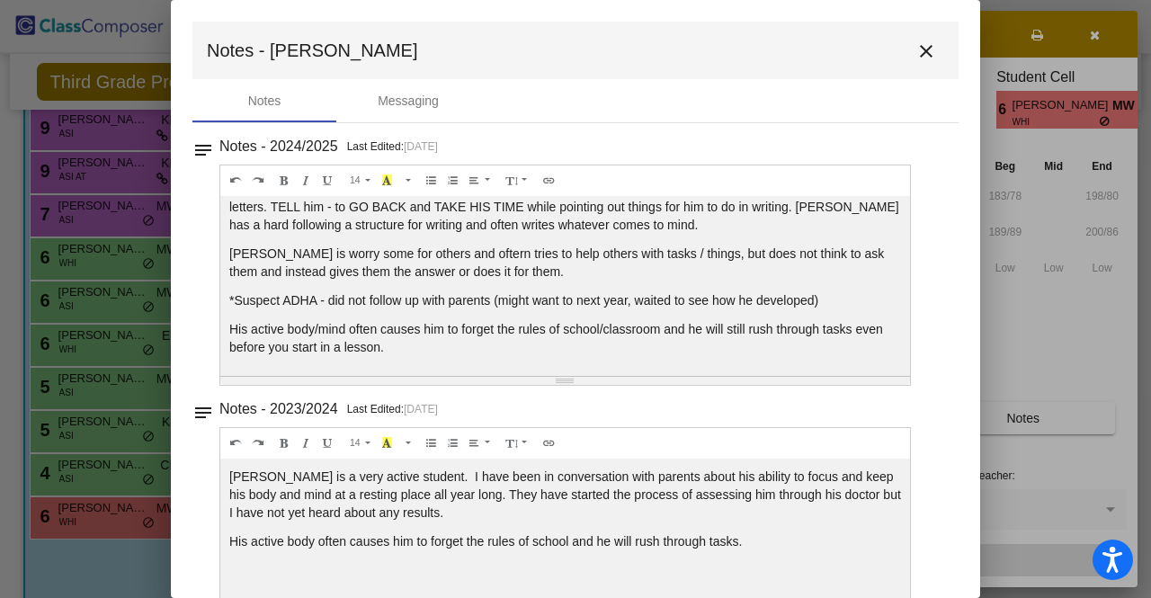
scroll to position [90, 0]
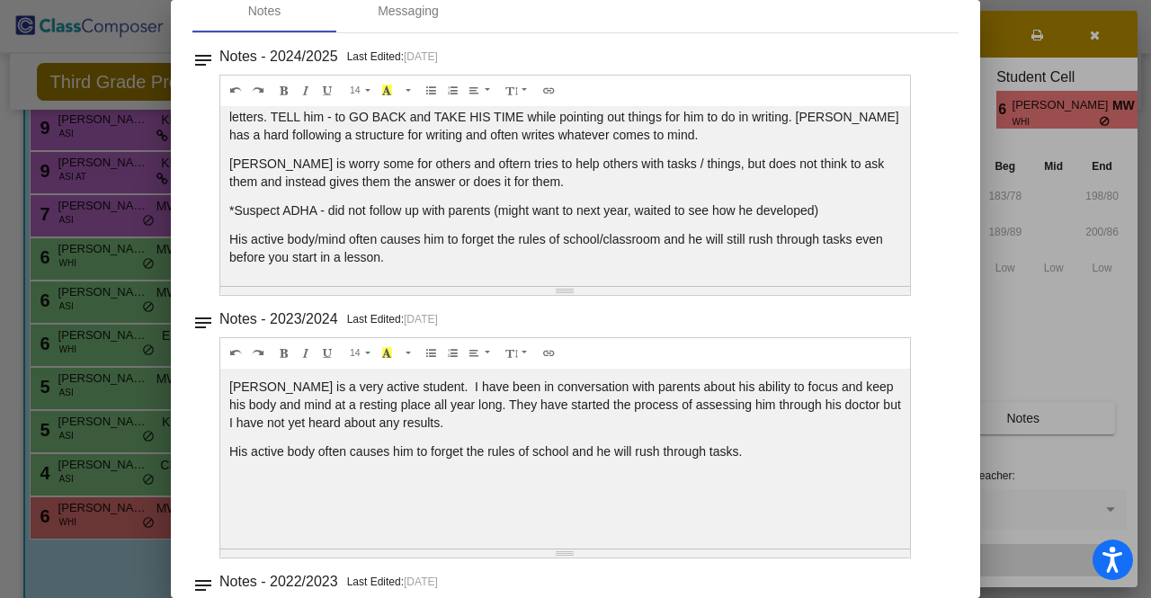
click at [440, 443] on p "His active body often causes him to forget the rules of school and he will rush…" at bounding box center [565, 452] width 672 height 18
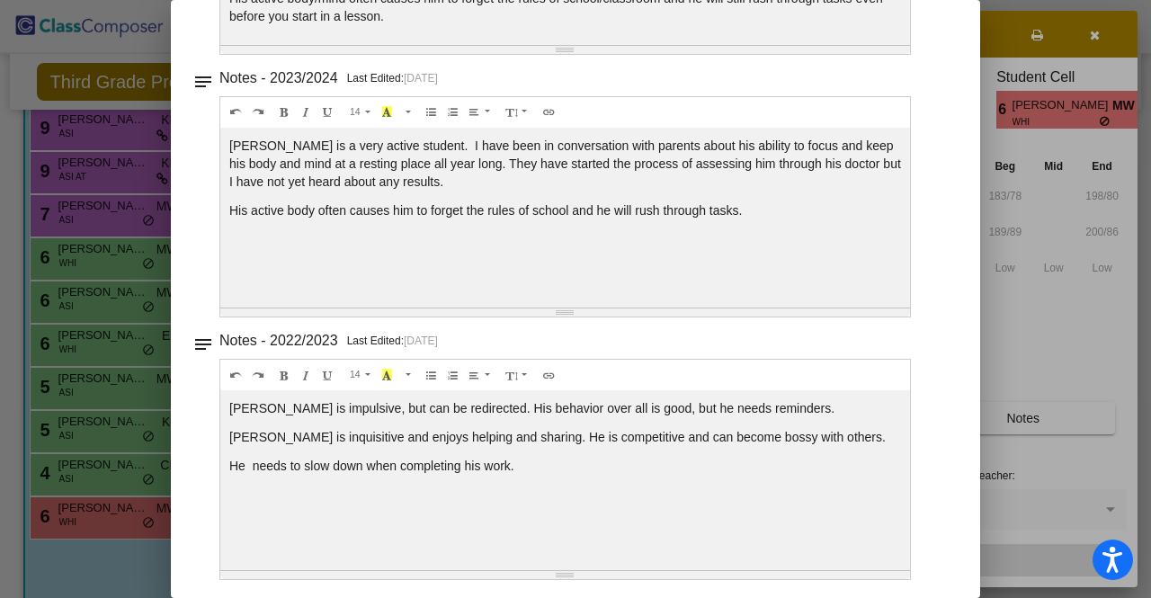
drag, startPoint x: 459, startPoint y: 402, endPoint x: 585, endPoint y: 480, distance: 148.3
click at [585, 480] on div "[PERSON_NAME] is impulsive, but can be redirected. His behavior over all is goo…" at bounding box center [565, 480] width 690 height 180
drag, startPoint x: 576, startPoint y: 417, endPoint x: 608, endPoint y: 473, distance: 64.5
click at [608, 473] on div "[PERSON_NAME] is impulsive, but can be redirected. His behavior over all is goo…" at bounding box center [565, 480] width 690 height 180
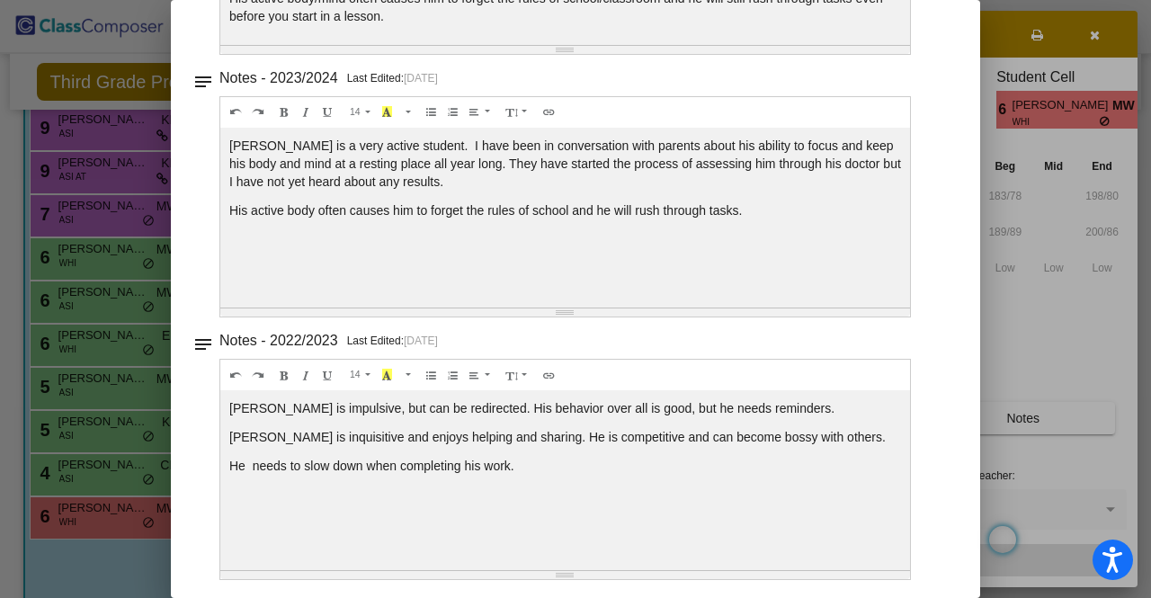
click at [608, 473] on div "[PERSON_NAME] is impulsive, but can be redirected. His behavior over all is goo…" at bounding box center [565, 480] width 690 height 180
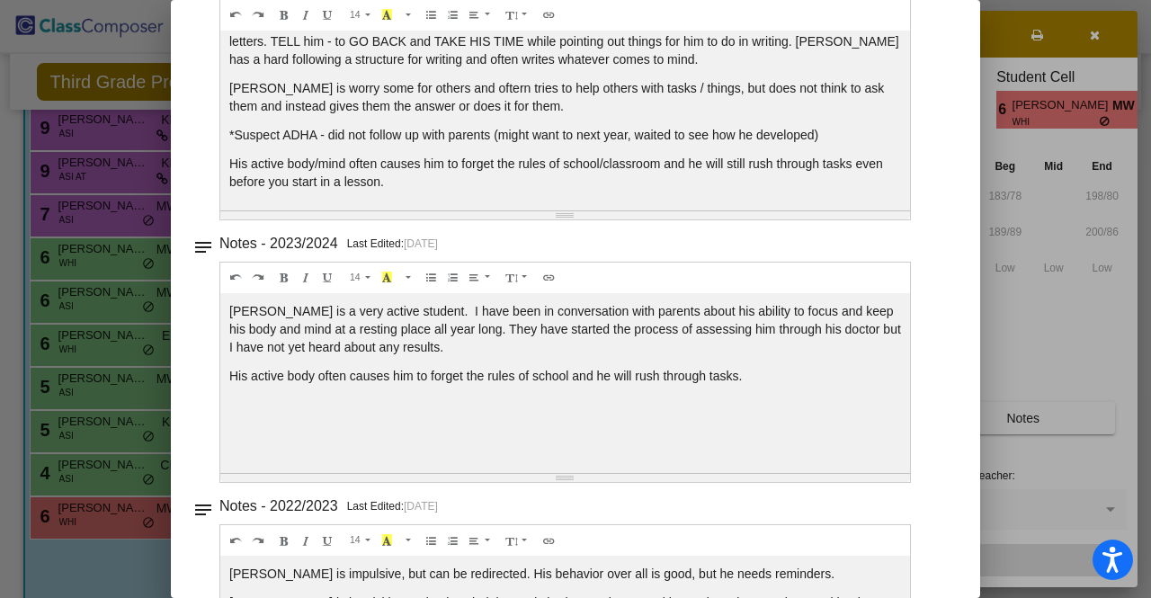
scroll to position [0, 0]
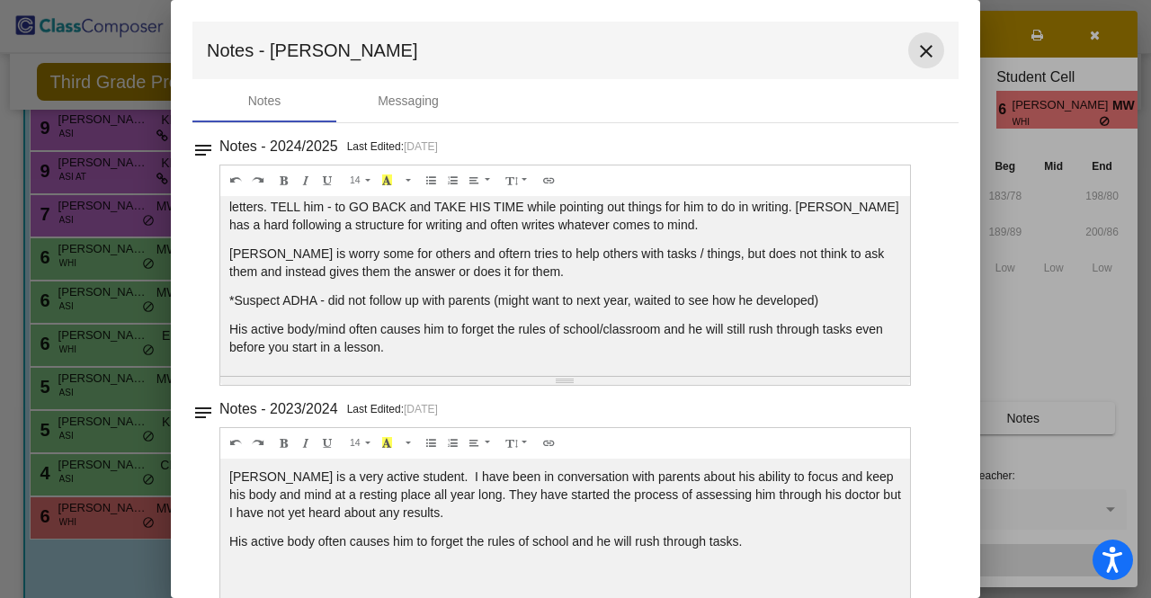
click at [917, 55] on mat-icon "close" at bounding box center [927, 51] width 22 height 22
